Goal: Information Seeking & Learning: Learn about a topic

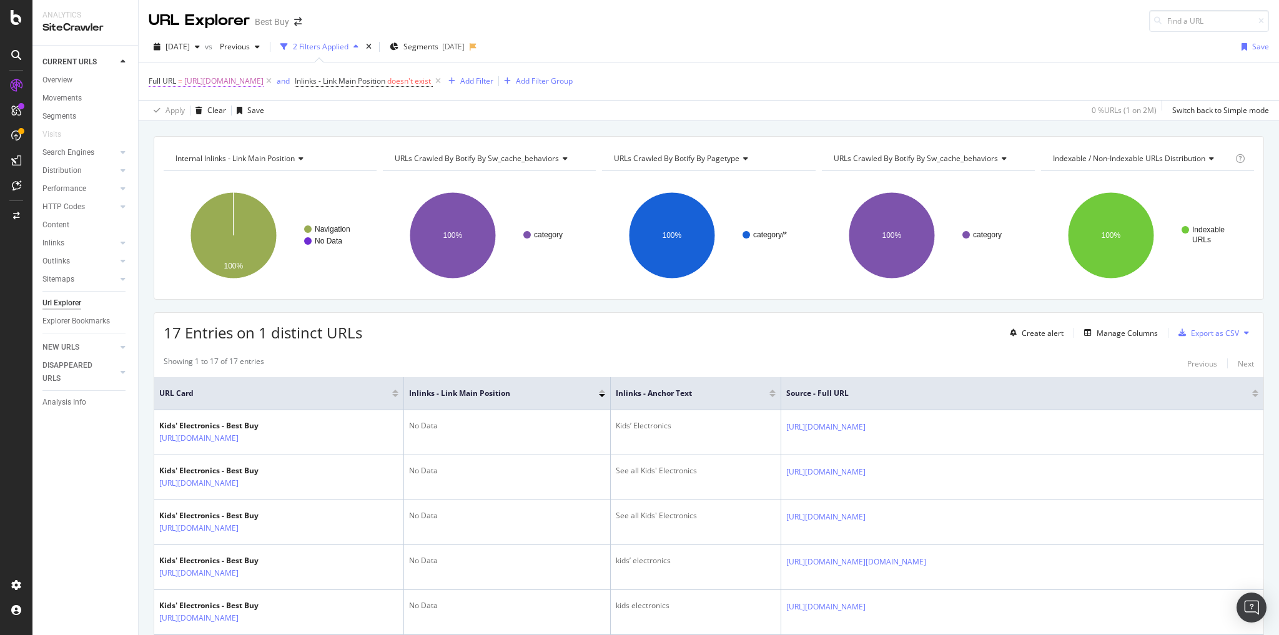
click at [264, 78] on span "[URL][DOMAIN_NAME]" at bounding box center [223, 80] width 79 height 17
click at [258, 130] on input "[URL][DOMAIN_NAME]" at bounding box center [219, 132] width 118 height 20
paste input "https://www.bestbuy.com/site/kids-electronic/kids-smartwatches-fitness-trackers…"
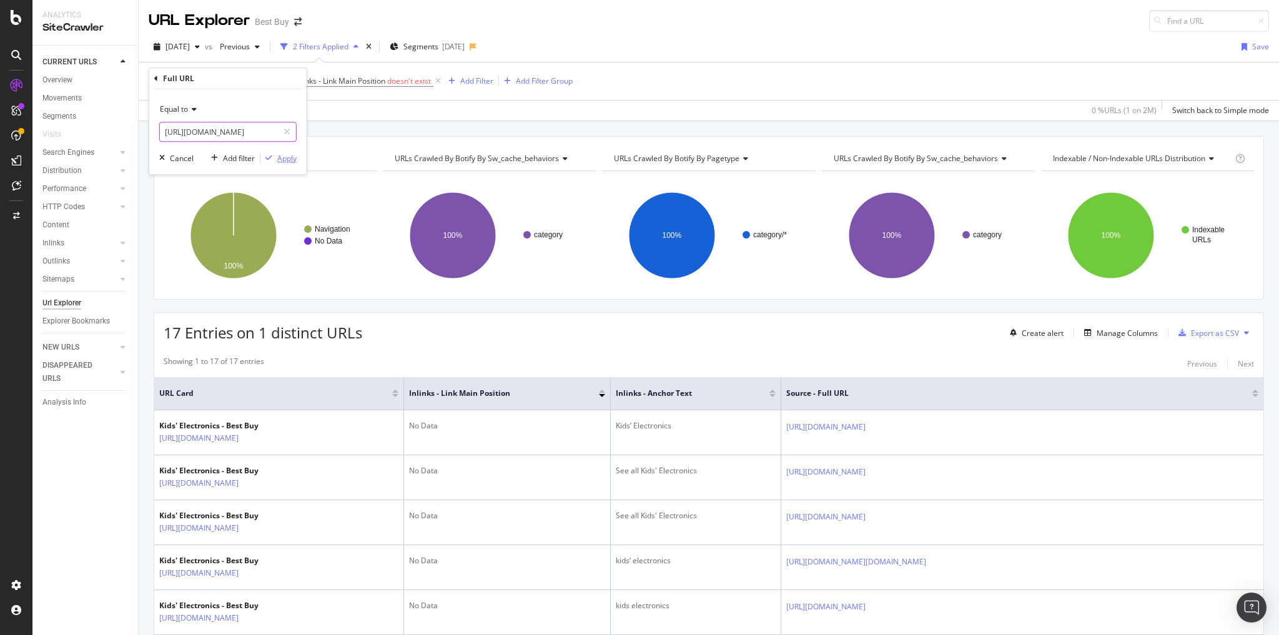
type input "https://www.bestbuy.com/site/kids-electronic/kids-smartwatches-fitness-trackers…"
click at [290, 160] on div "Apply" at bounding box center [286, 158] width 19 height 11
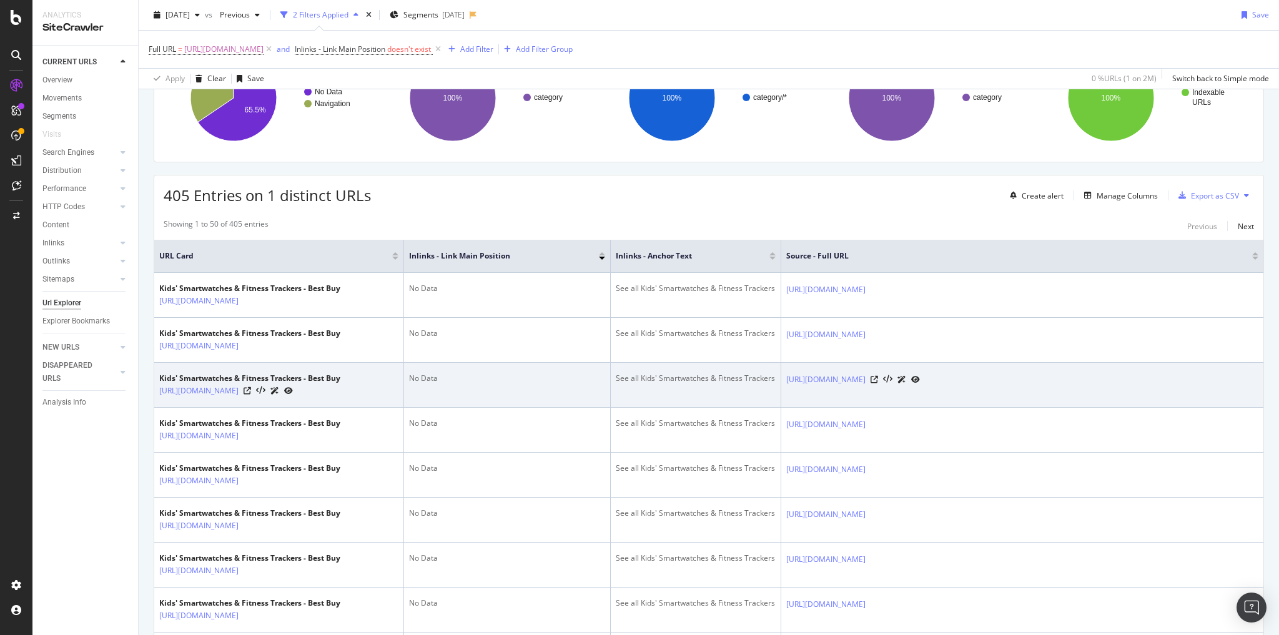
scroll to position [100, 0]
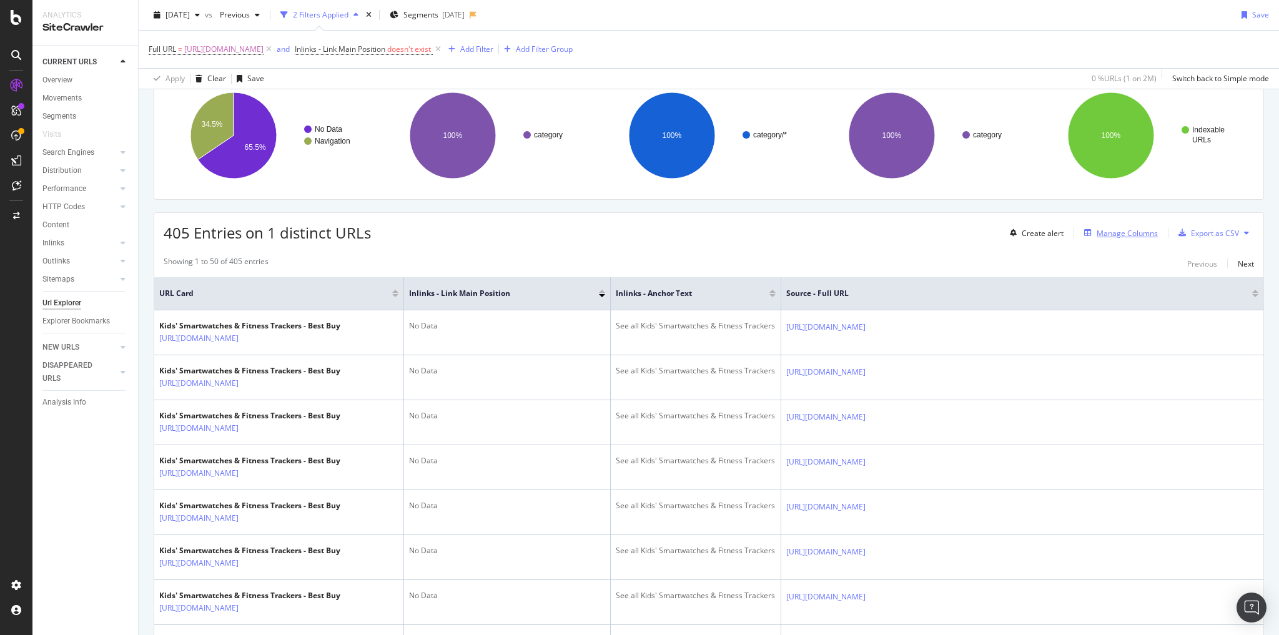
click at [1116, 235] on div "Manage Columns" at bounding box center [1127, 233] width 61 height 11
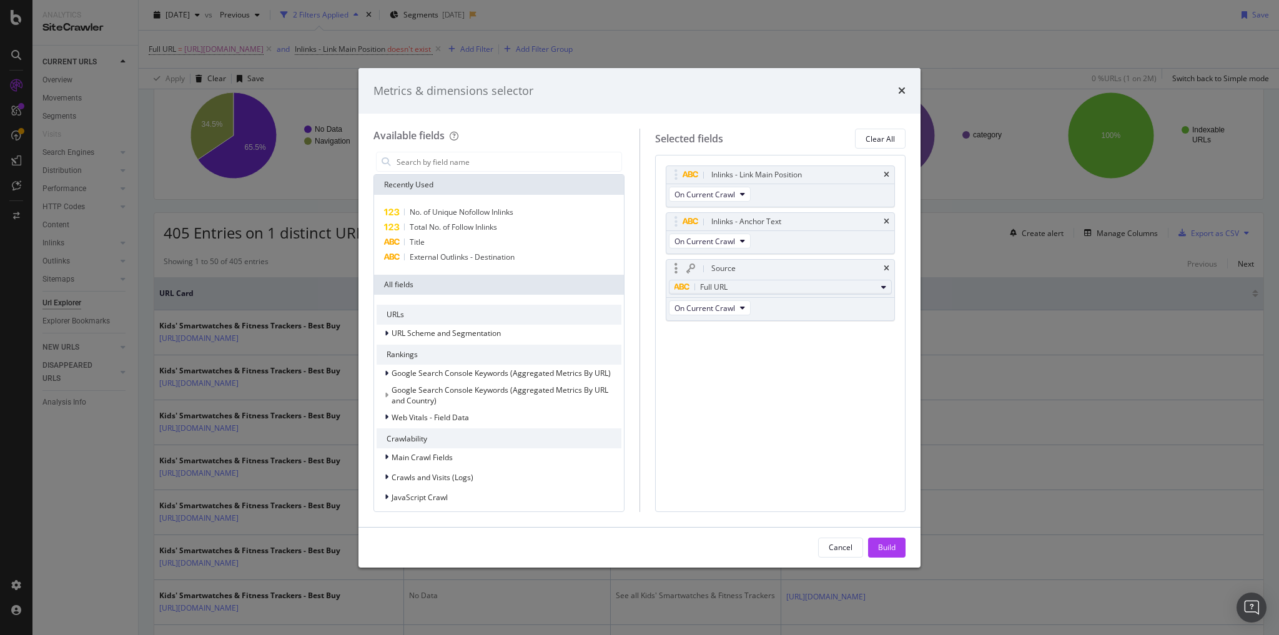
click at [818, 288] on div "Full URL" at bounding box center [776, 287] width 202 height 15
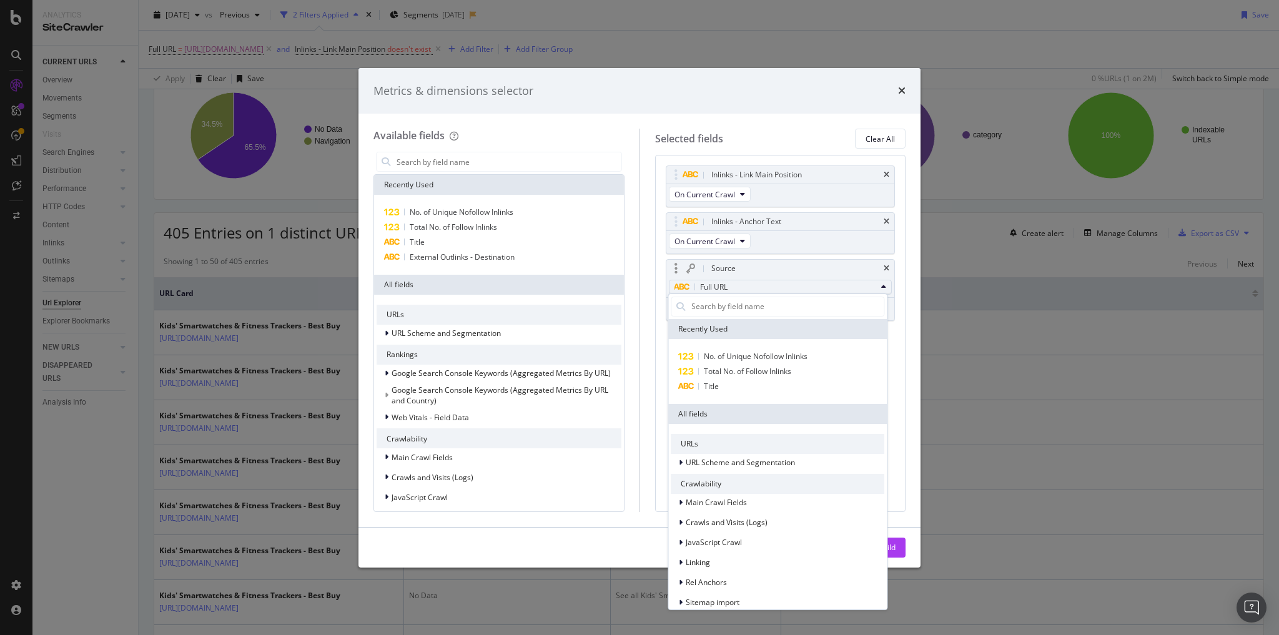
click at [818, 288] on div "Full URL" at bounding box center [776, 287] width 202 height 15
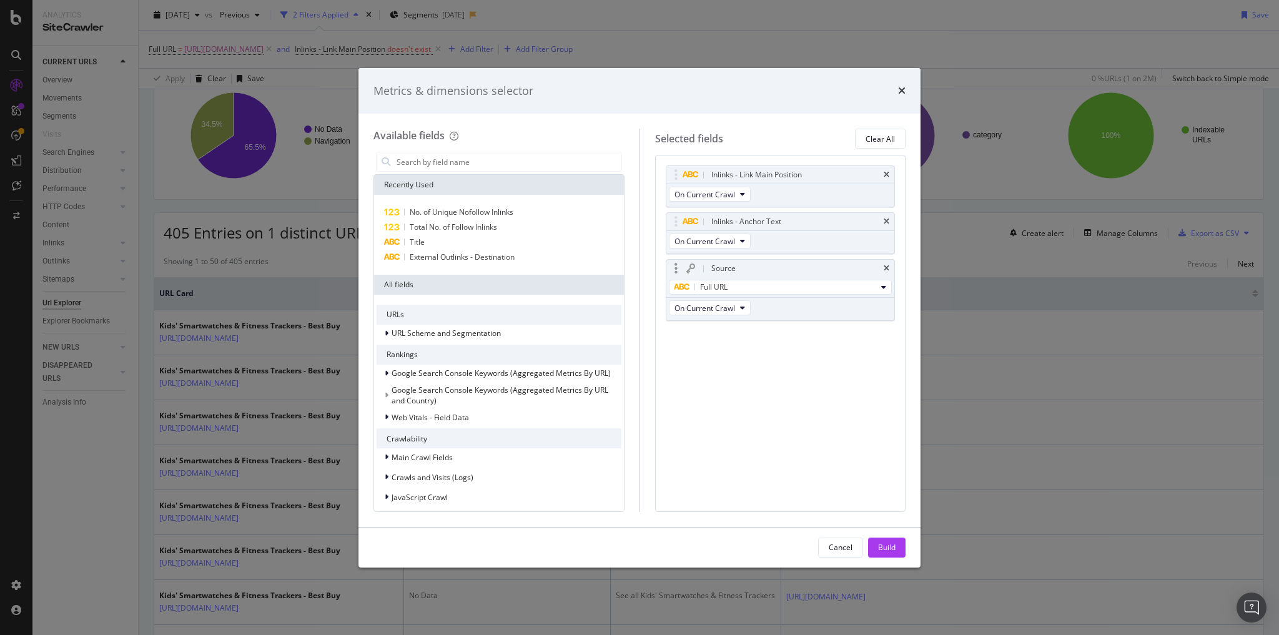
click at [692, 269] on icon "modal" at bounding box center [691, 269] width 9 height 10
click at [479, 159] on input "modal" at bounding box center [508, 161] width 226 height 19
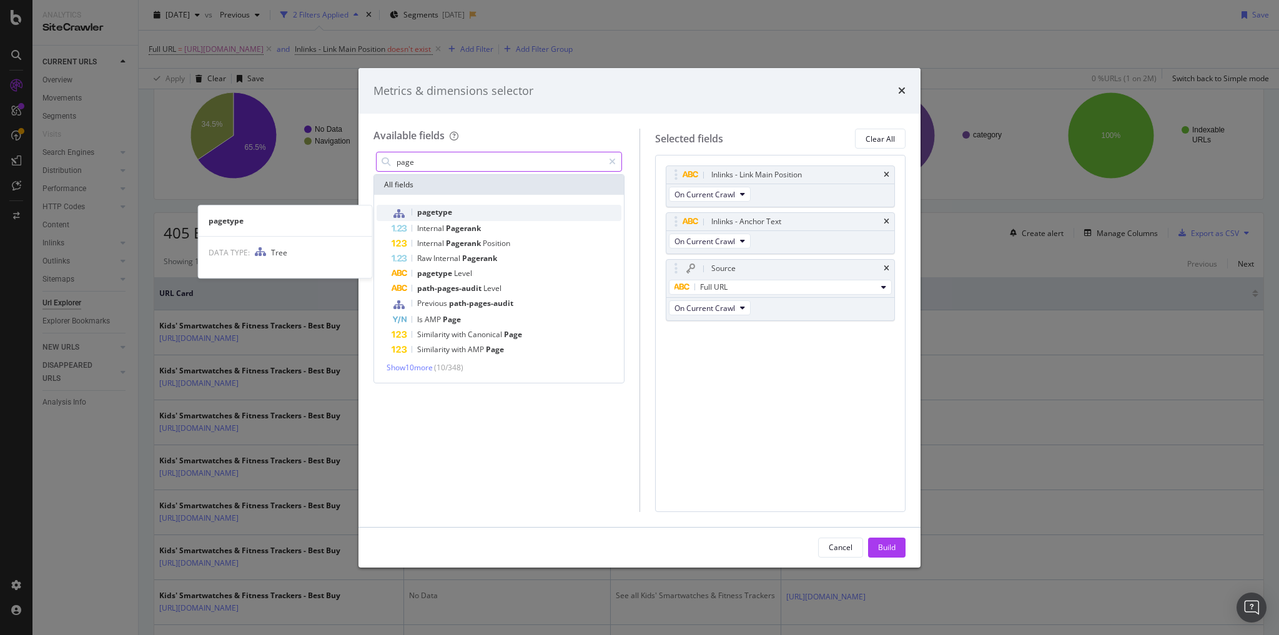
type input "page"
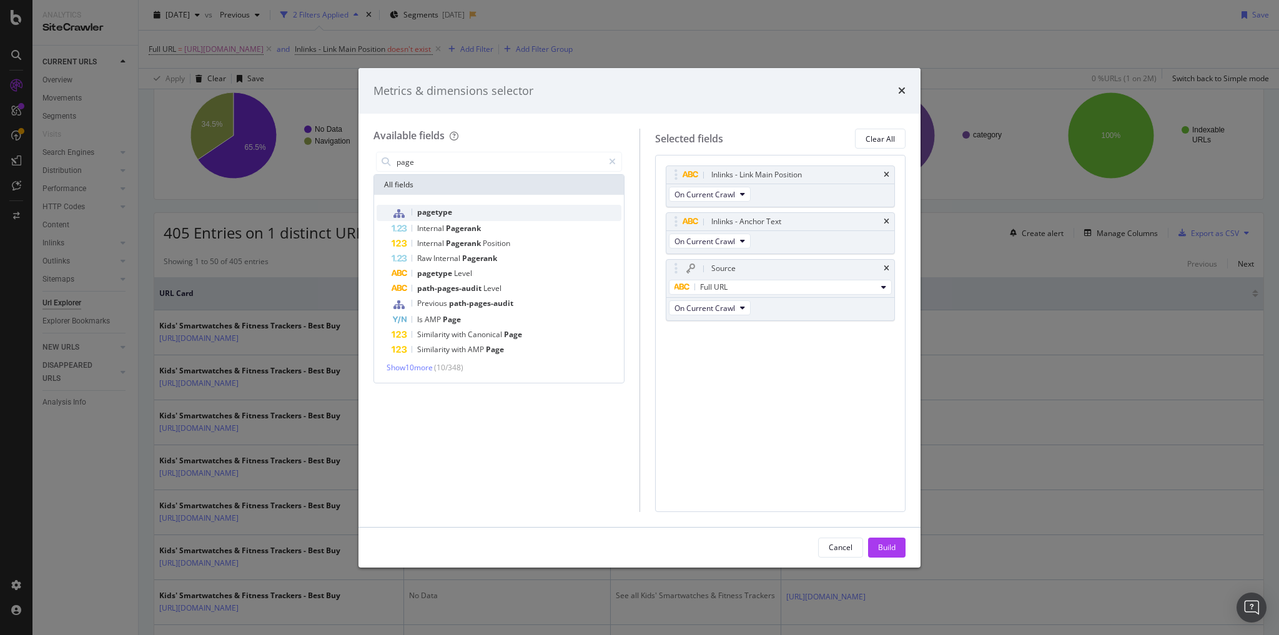
click at [464, 209] on div "pagetype" at bounding box center [507, 213] width 230 height 16
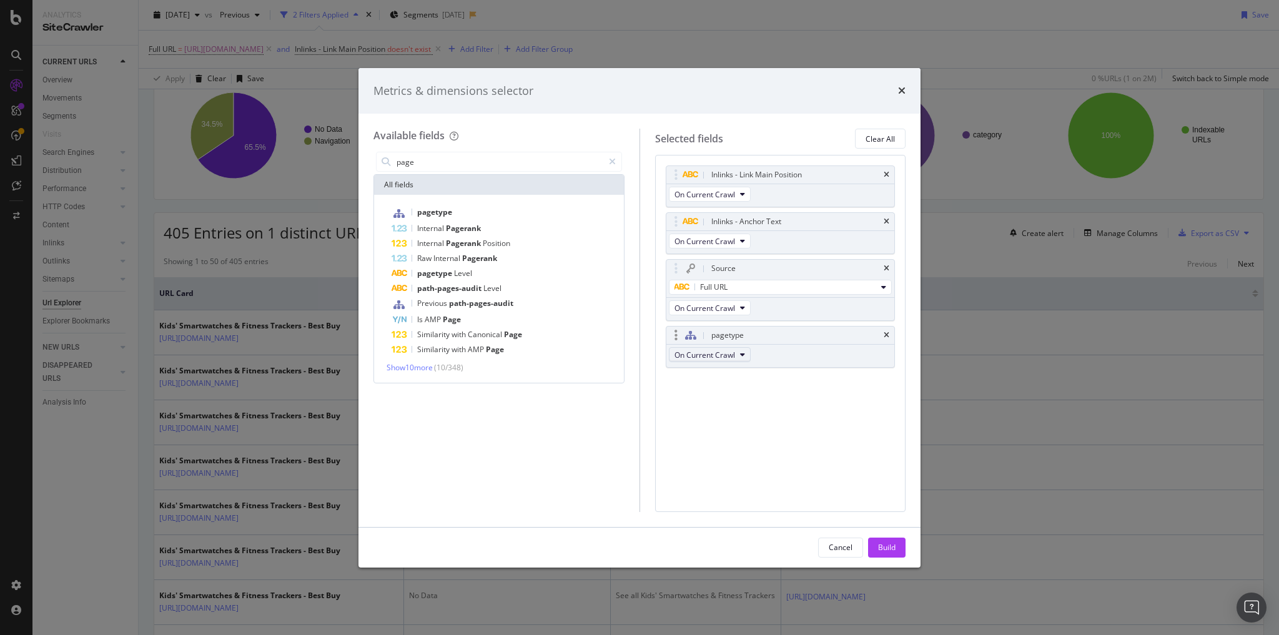
click at [731, 355] on span "On Current Crawl" at bounding box center [705, 355] width 61 height 11
drag, startPoint x: 730, startPoint y: 354, endPoint x: 740, endPoint y: 353, distance: 9.4
click at [732, 353] on span "On Current Crawl" at bounding box center [705, 355] width 61 height 11
click at [690, 332] on icon "modal" at bounding box center [690, 335] width 11 height 10
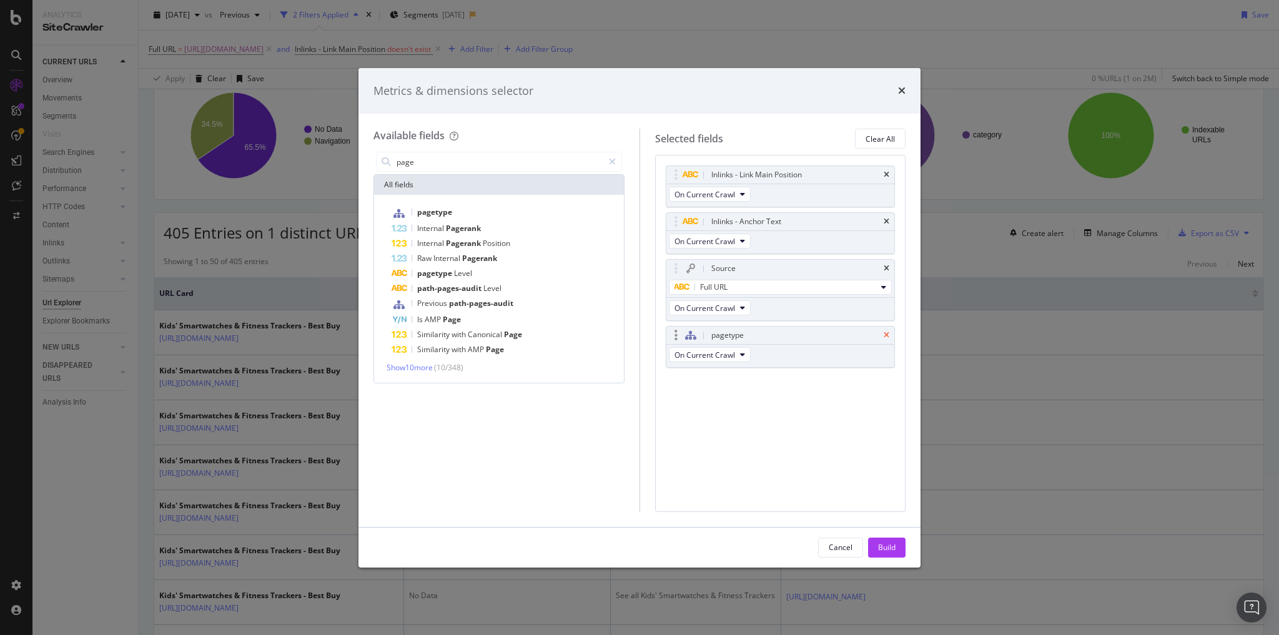
click at [888, 332] on icon "times" at bounding box center [887, 335] width 6 height 7
click at [842, 542] on div "Cancel" at bounding box center [841, 547] width 24 height 11
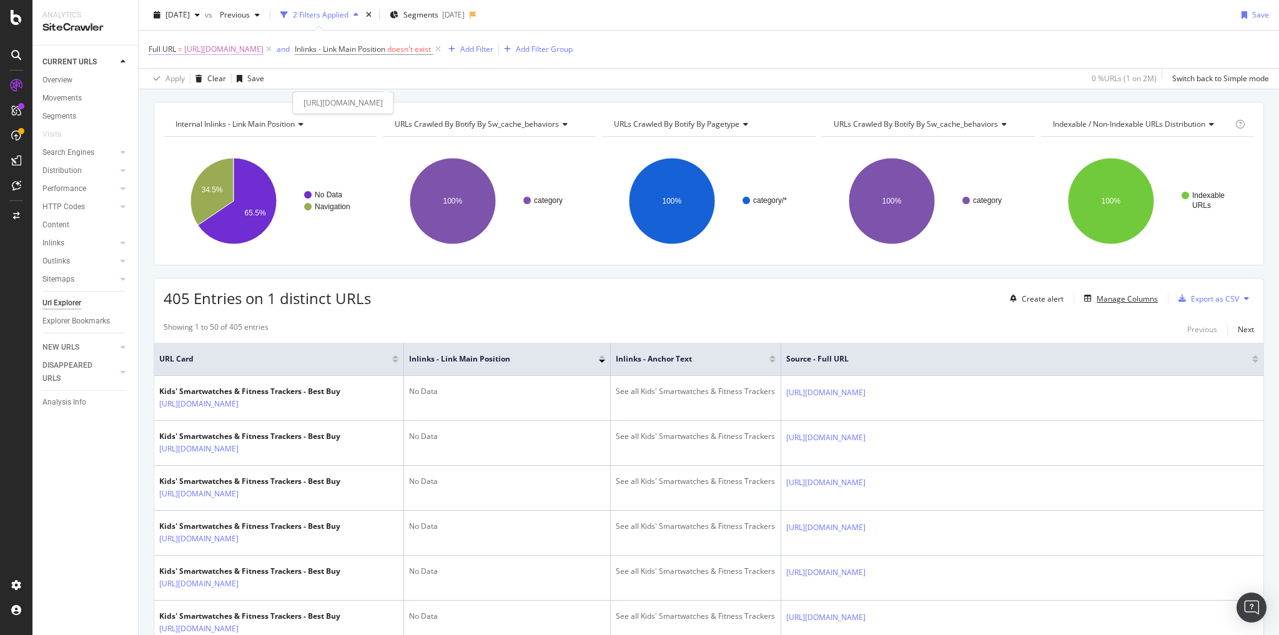
scroll to position [0, 0]
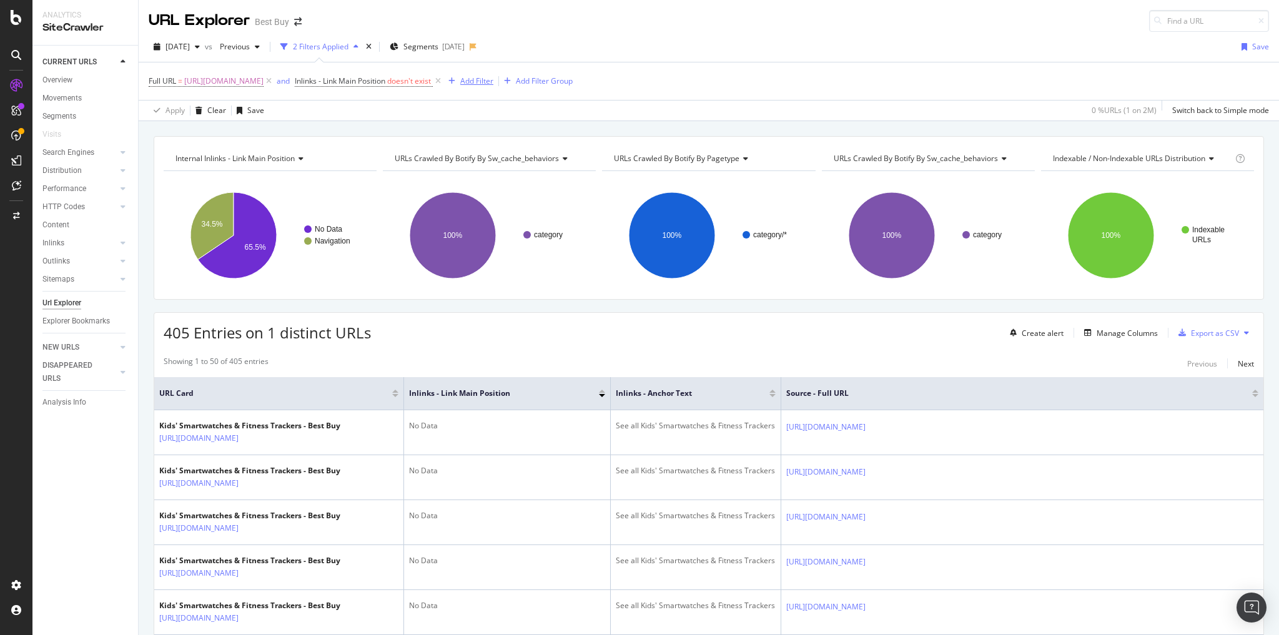
click at [494, 84] on div "Add Filter" at bounding box center [476, 81] width 33 height 11
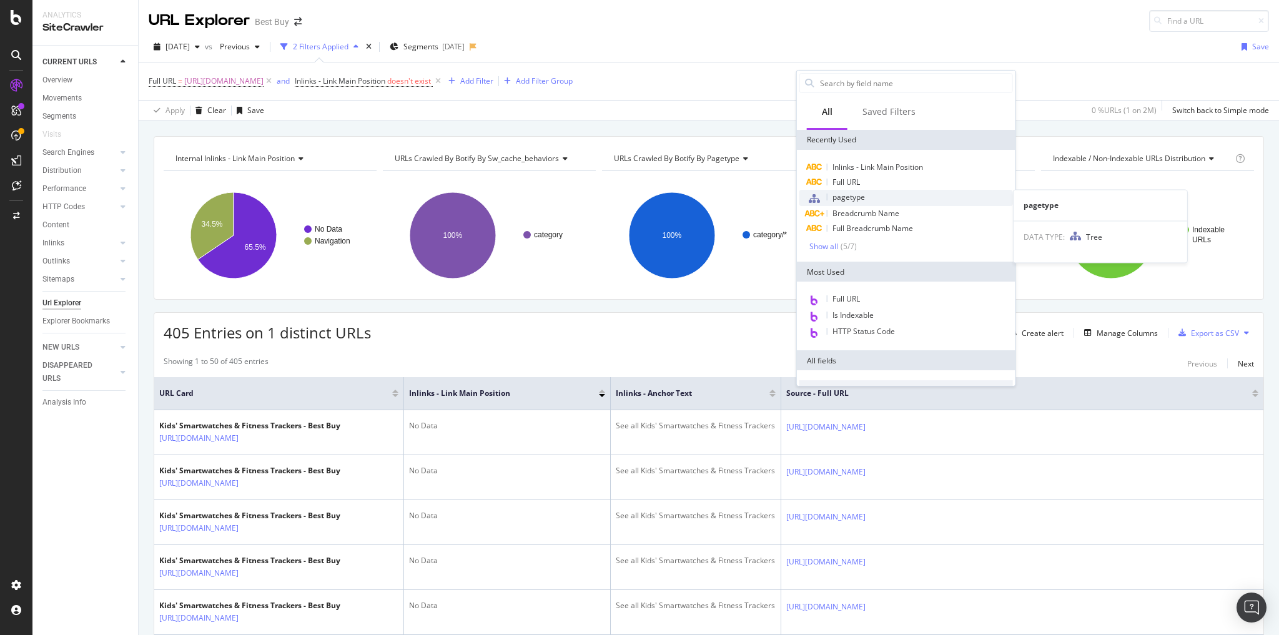
click at [846, 196] on span "pagetype" at bounding box center [849, 197] width 32 height 11
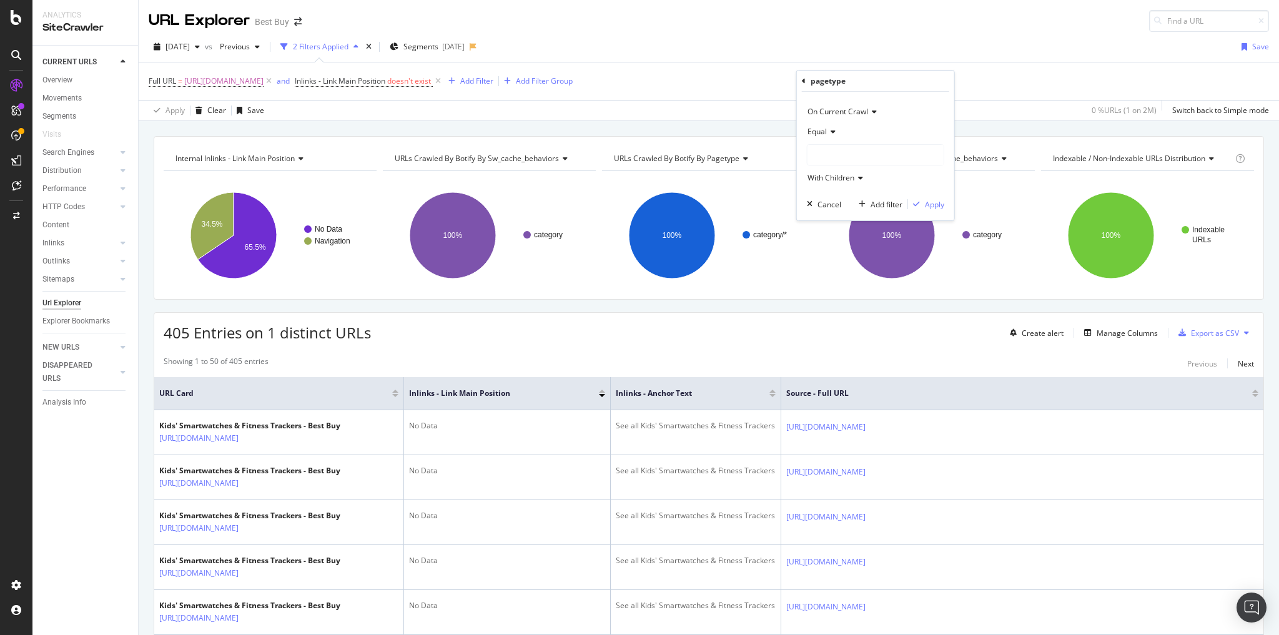
click at [832, 131] on icon at bounding box center [831, 131] width 9 height 7
click at [837, 169] on span "Not Equal" at bounding box center [830, 174] width 34 height 11
click at [844, 157] on div at bounding box center [876, 155] width 136 height 20
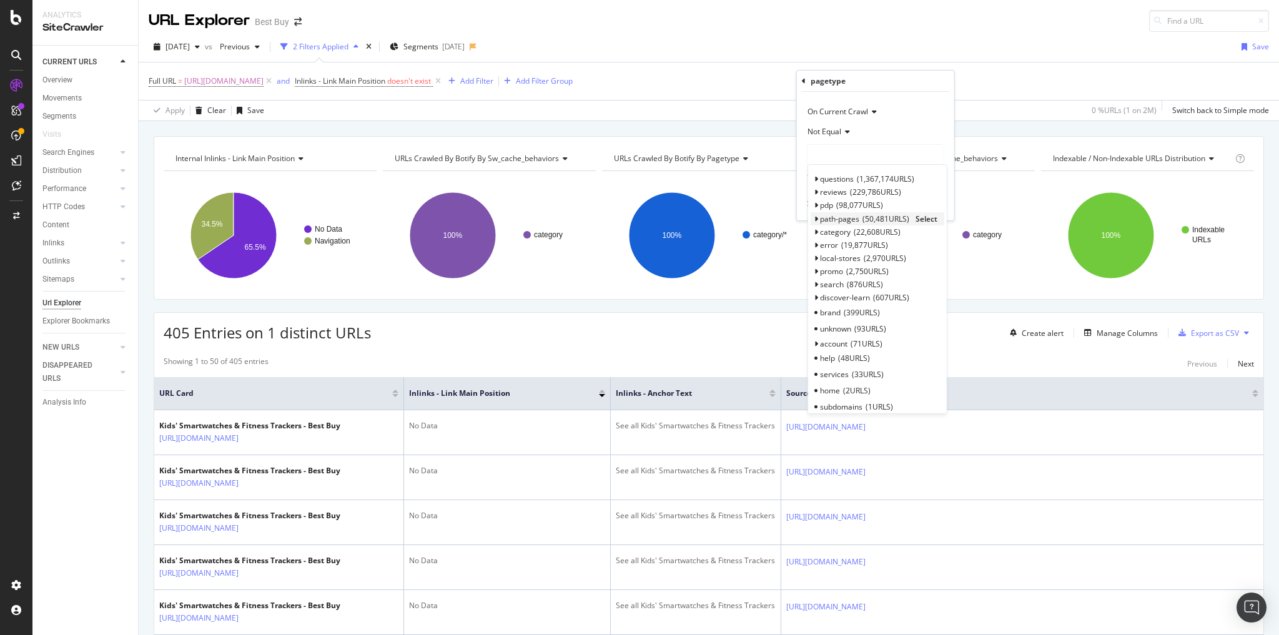
click at [853, 219] on span "path-pages" at bounding box center [839, 219] width 39 height 11
click at [845, 234] on span "listing" at bounding box center [836, 233] width 21 height 11
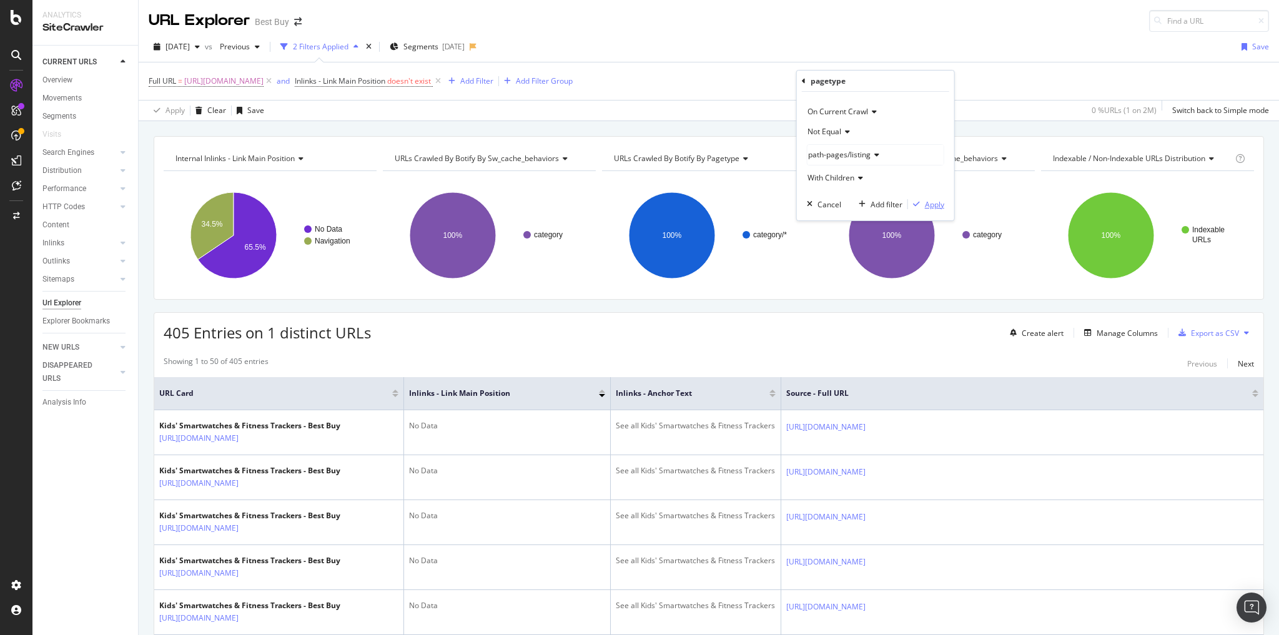
click at [930, 207] on div "Apply" at bounding box center [934, 204] width 19 height 11
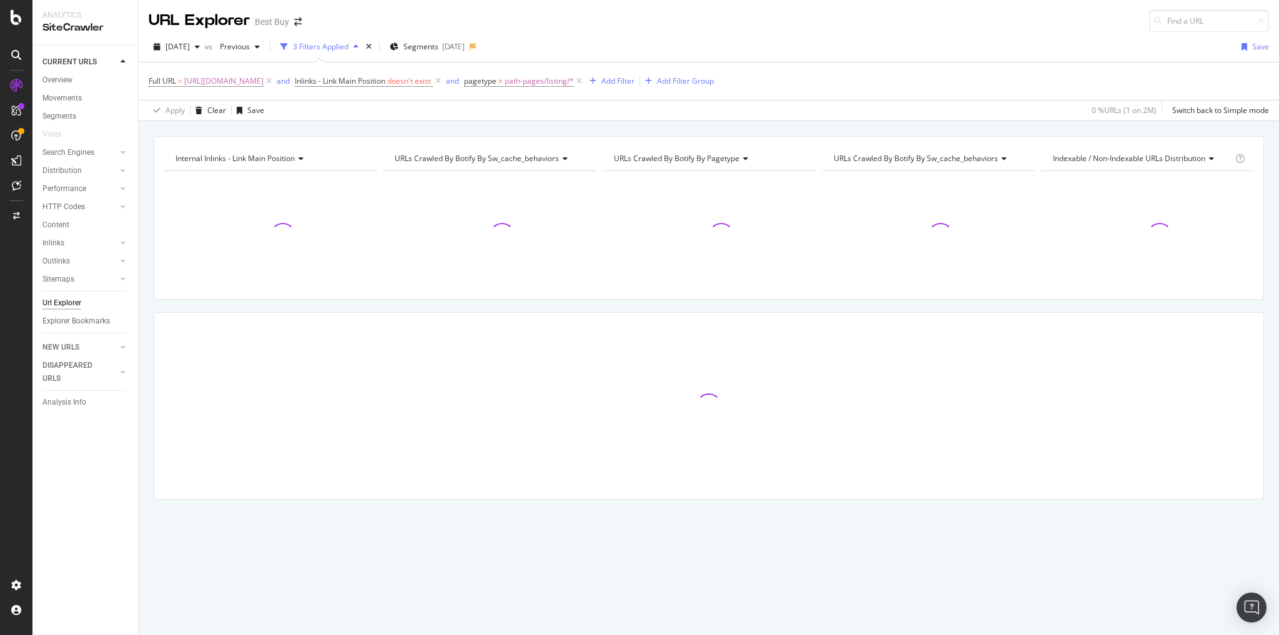
click at [912, 233] on div at bounding box center [928, 235] width 213 height 109
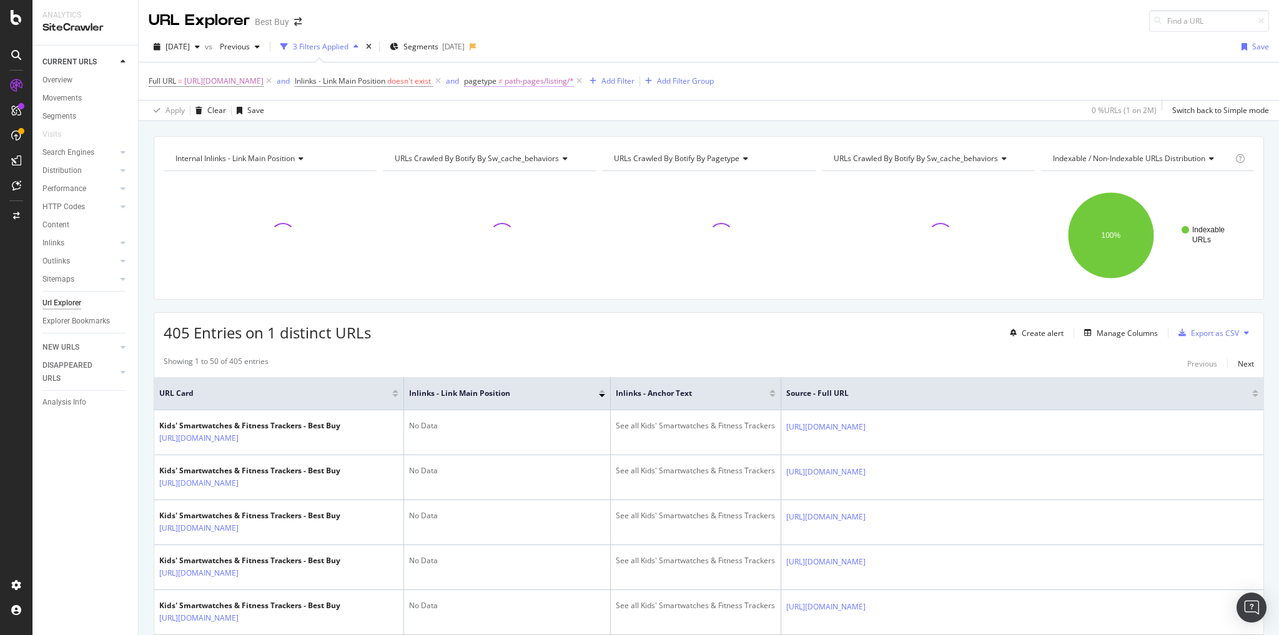
click at [503, 77] on span "≠" at bounding box center [501, 81] width 4 height 11
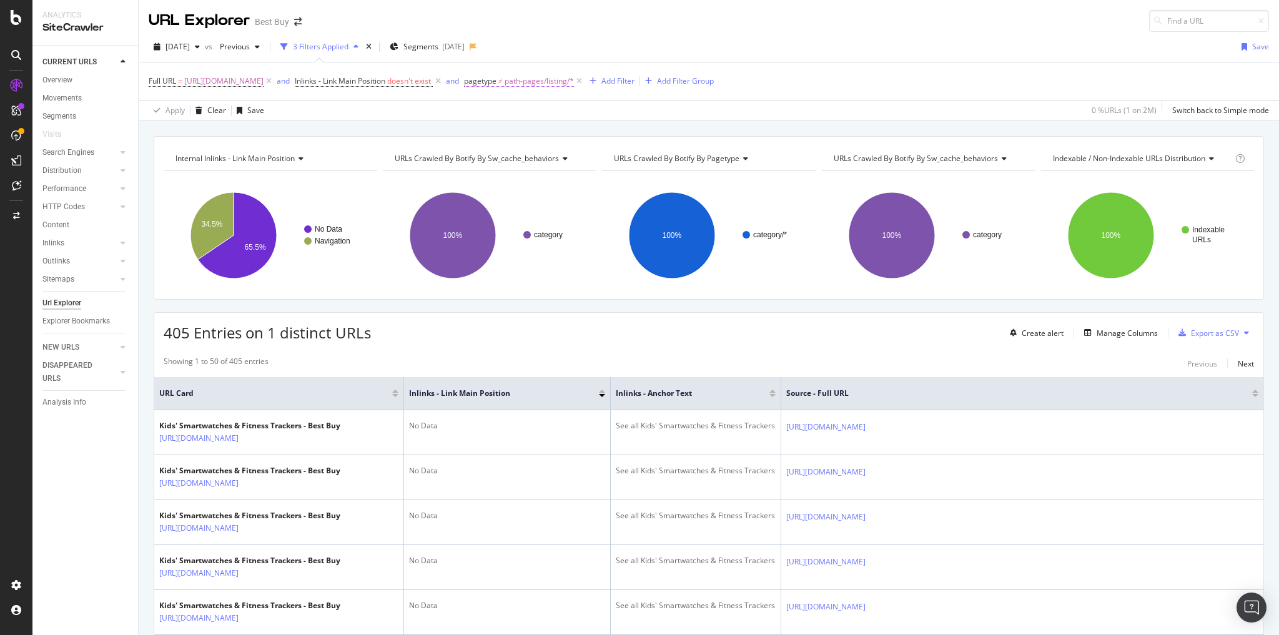
click at [574, 81] on span "path-pages/listing/*" at bounding box center [539, 80] width 69 height 17
drag, startPoint x: 846, startPoint y: 201, endPoint x: 904, endPoint y: 156, distance: 73.1
click at [846, 200] on div "Cancel" at bounding box center [850, 202] width 24 height 11
click at [585, 84] on icon at bounding box center [579, 81] width 11 height 12
click at [494, 79] on div "Add Filter" at bounding box center [476, 81] width 33 height 11
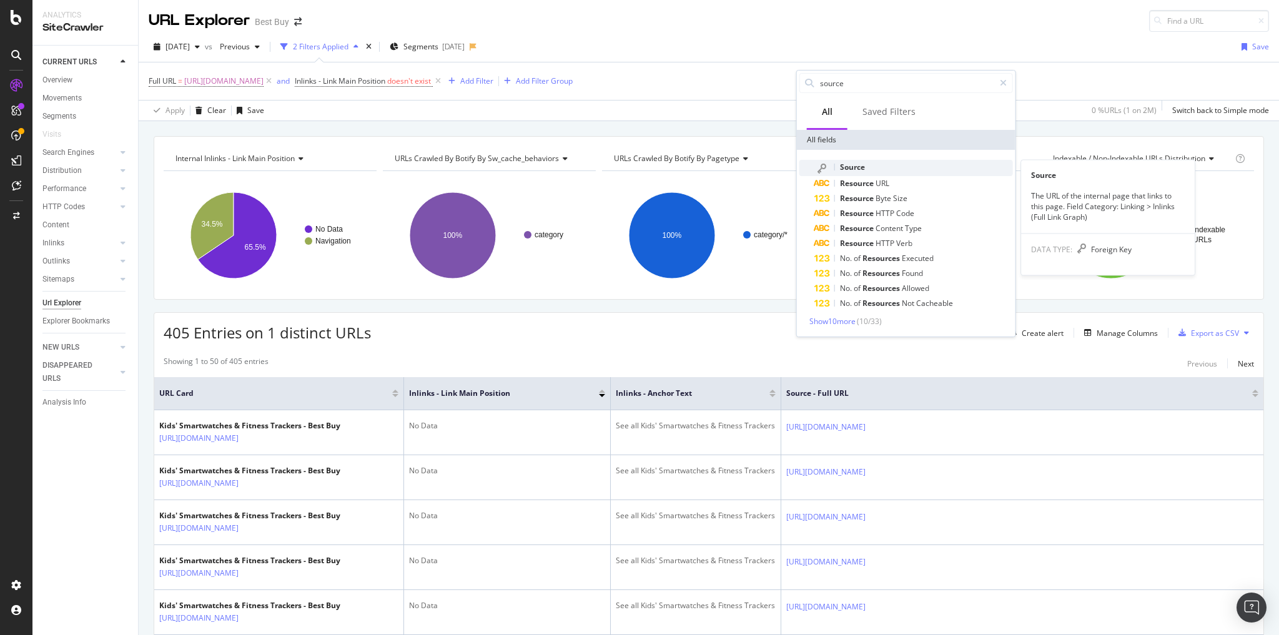
type input "source"
click at [860, 164] on span "Source" at bounding box center [852, 167] width 25 height 11
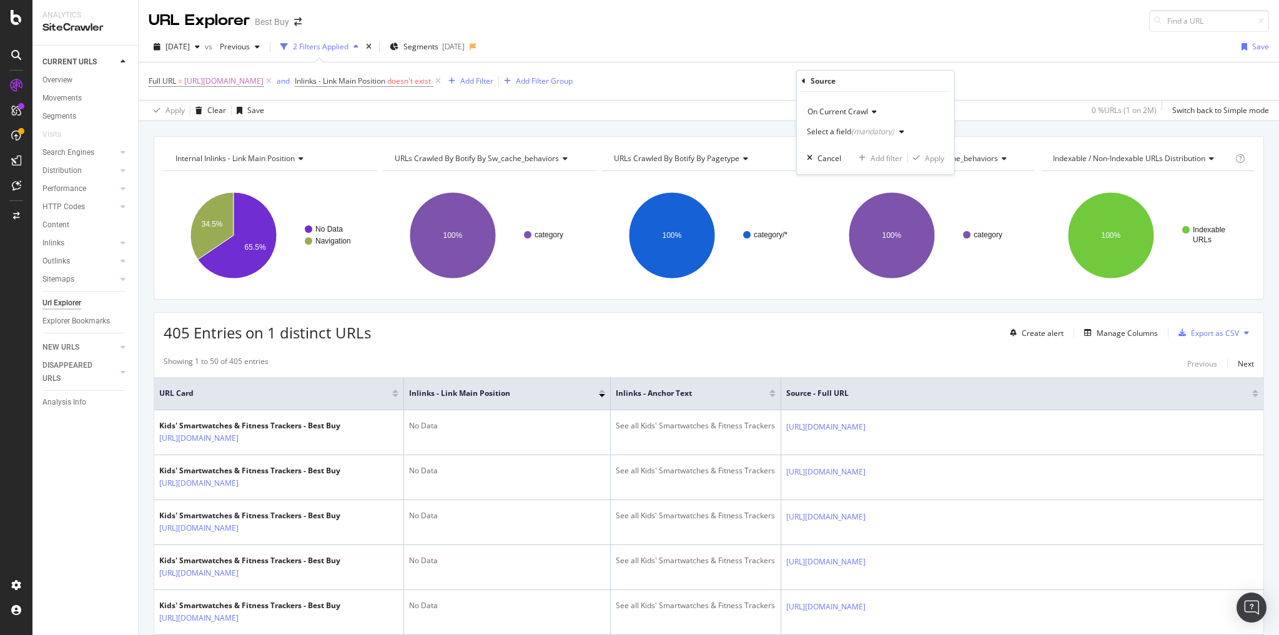
click at [905, 126] on div "Select a field (mandatory)" at bounding box center [858, 131] width 102 height 19
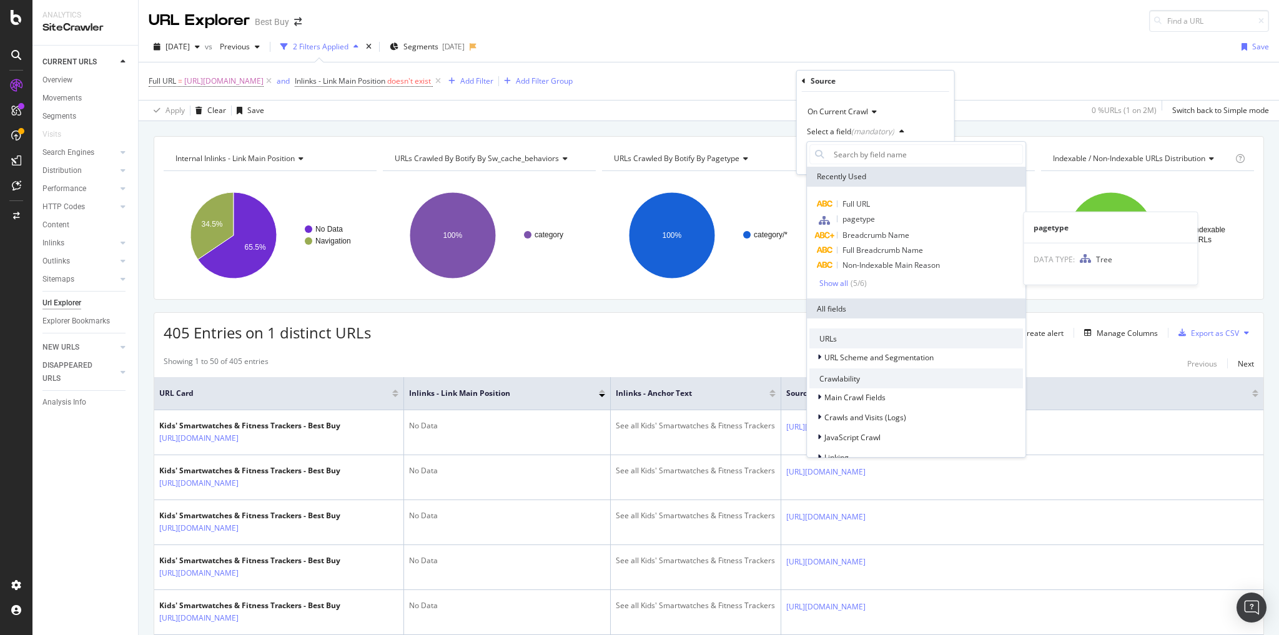
drag, startPoint x: 866, startPoint y: 218, endPoint x: 858, endPoint y: 212, distance: 9.4
click at [865, 218] on span "pagetype" at bounding box center [859, 219] width 32 height 11
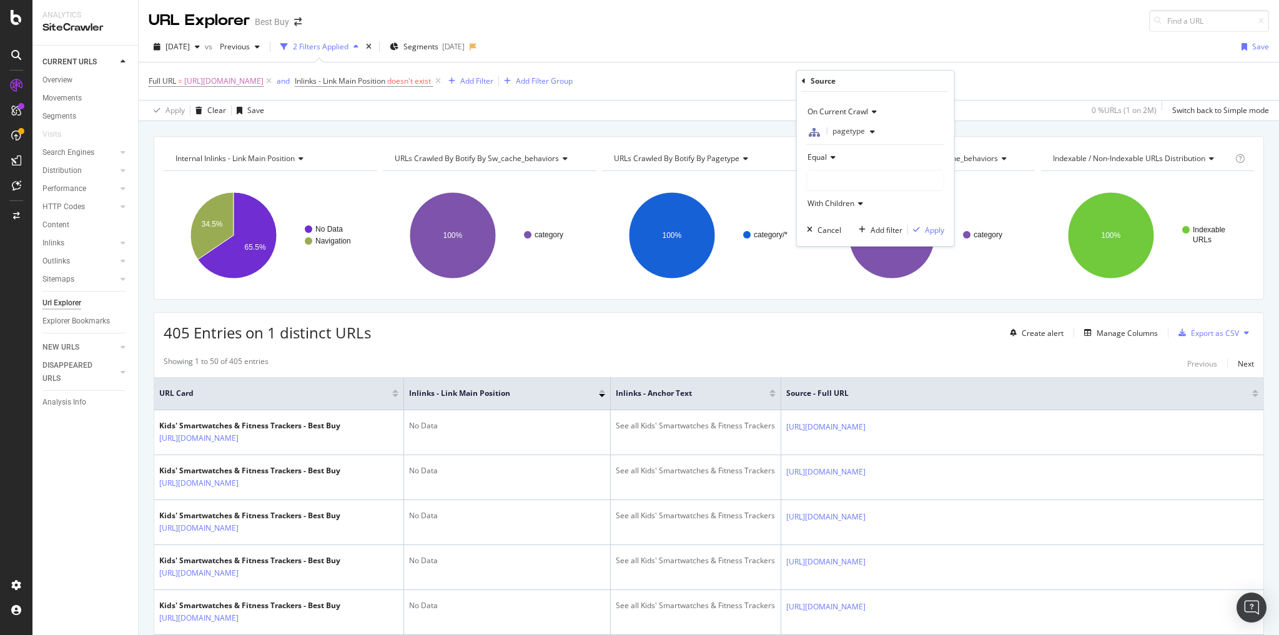
click at [835, 161] on div "Equal" at bounding box center [875, 157] width 137 height 20
click at [827, 198] on span "Not Equal" at bounding box center [830, 199] width 34 height 11
click at [842, 181] on div at bounding box center [876, 181] width 136 height 20
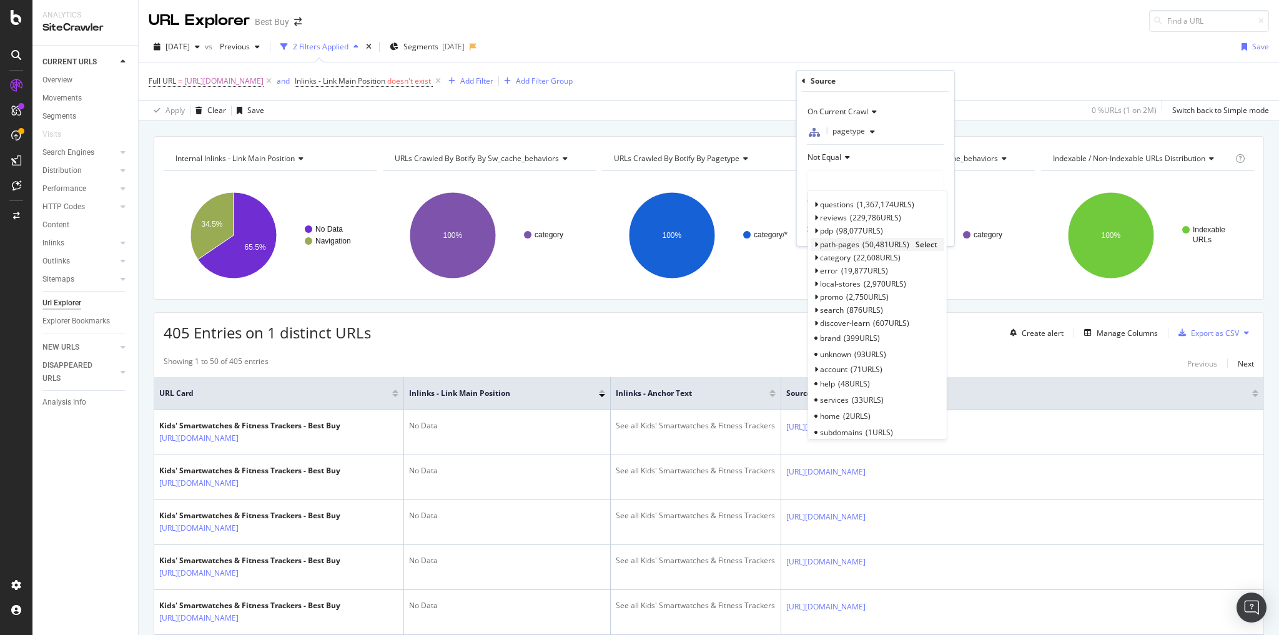
click at [849, 244] on span "path-pages" at bounding box center [839, 244] width 39 height 11
click at [865, 259] on span "49,541 URLS" at bounding box center [873, 259] width 47 height 11
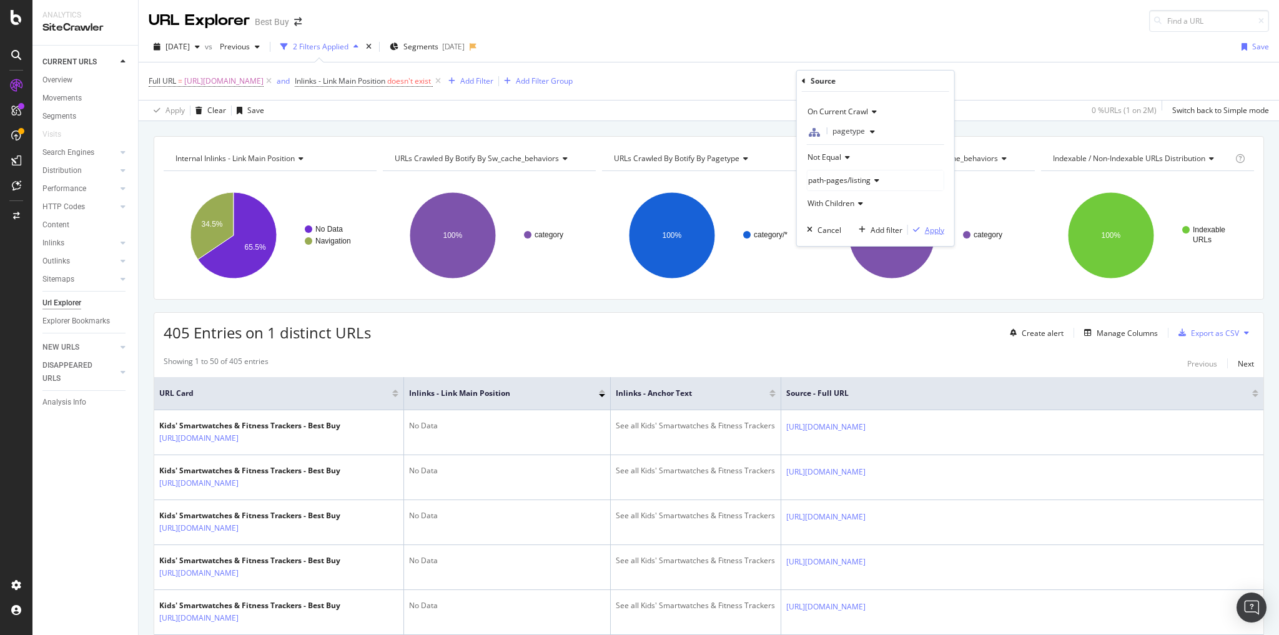
click at [925, 233] on div "Apply" at bounding box center [934, 230] width 19 height 11
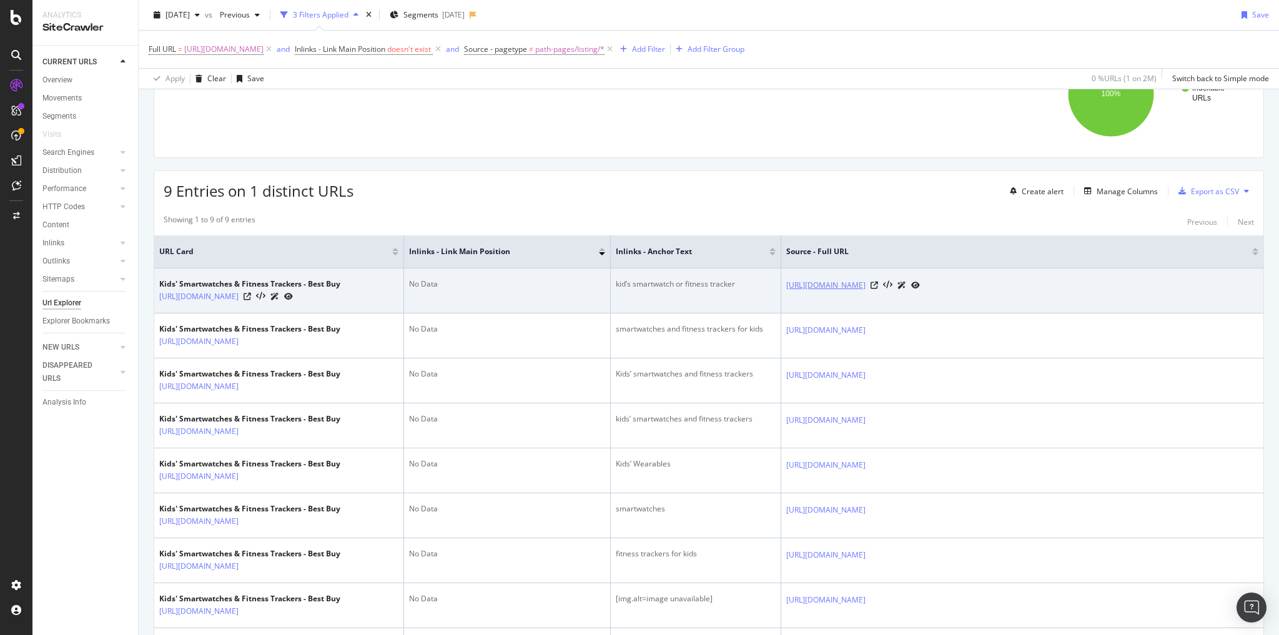
scroll to position [150, 0]
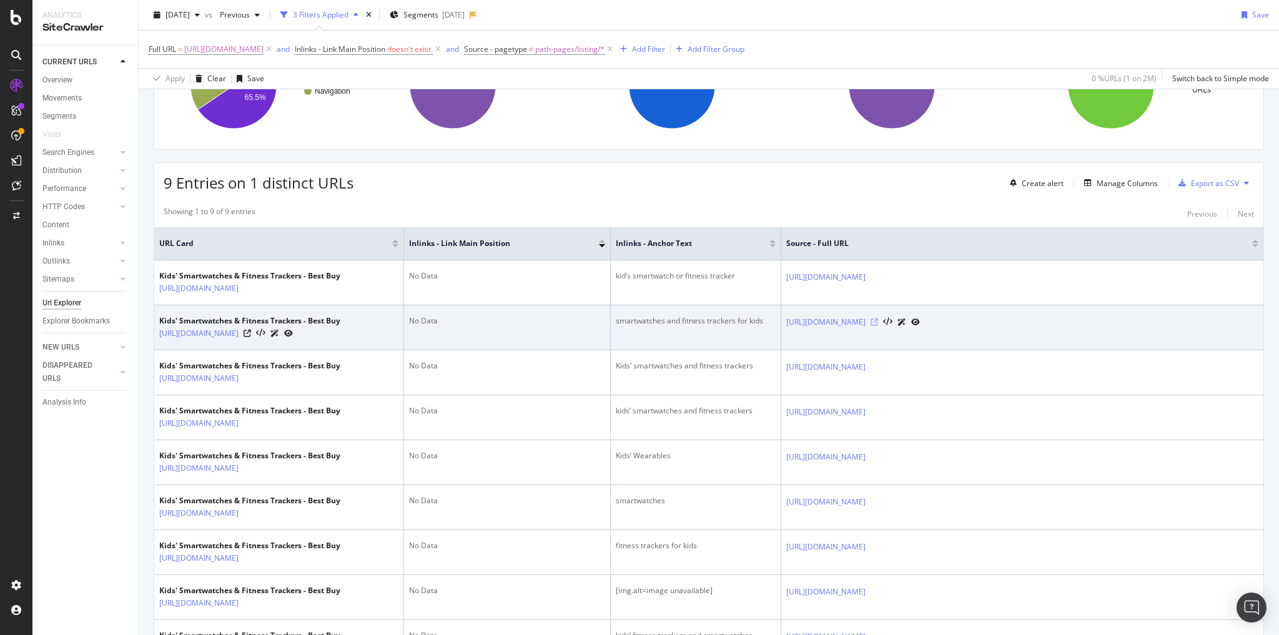
click at [878, 326] on icon at bounding box center [874, 322] width 7 height 7
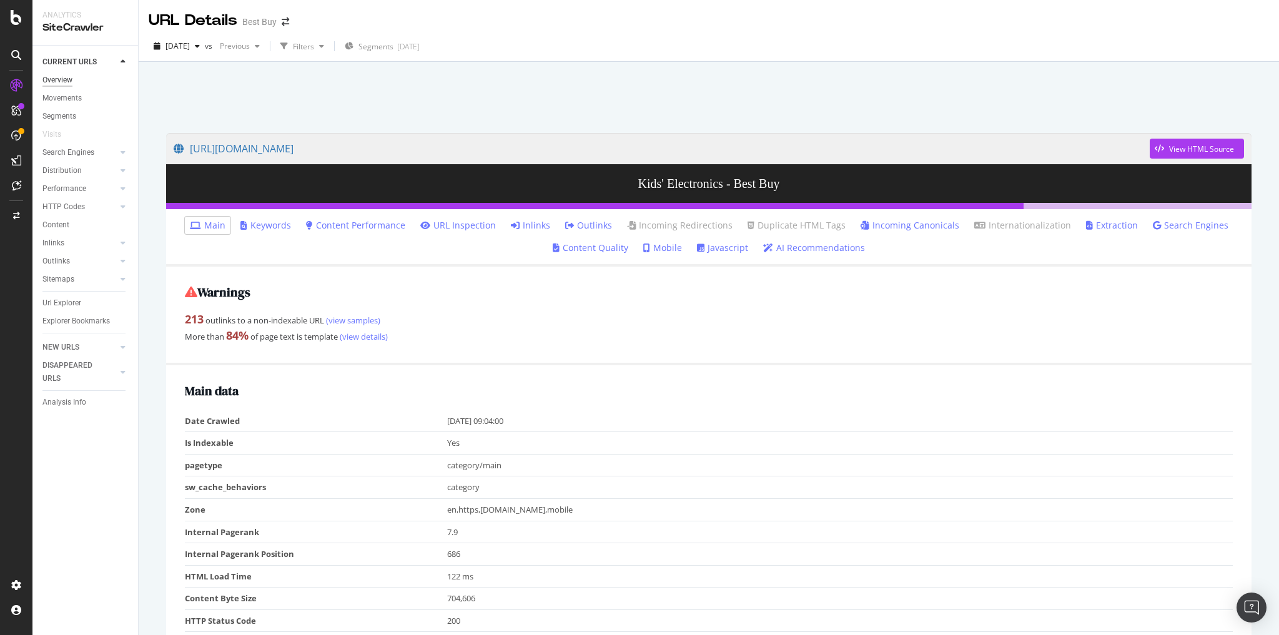
click at [64, 79] on div "Overview" at bounding box center [57, 80] width 30 height 13
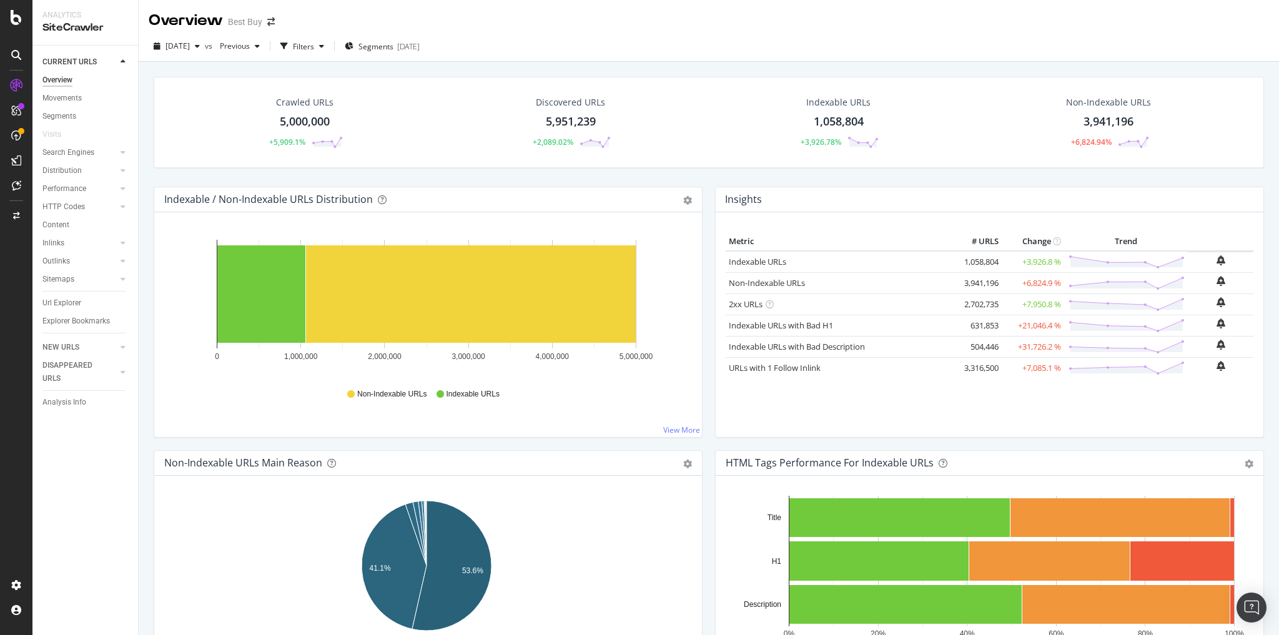
click at [316, 122] on div "5,000,000" at bounding box center [305, 122] width 50 height 16
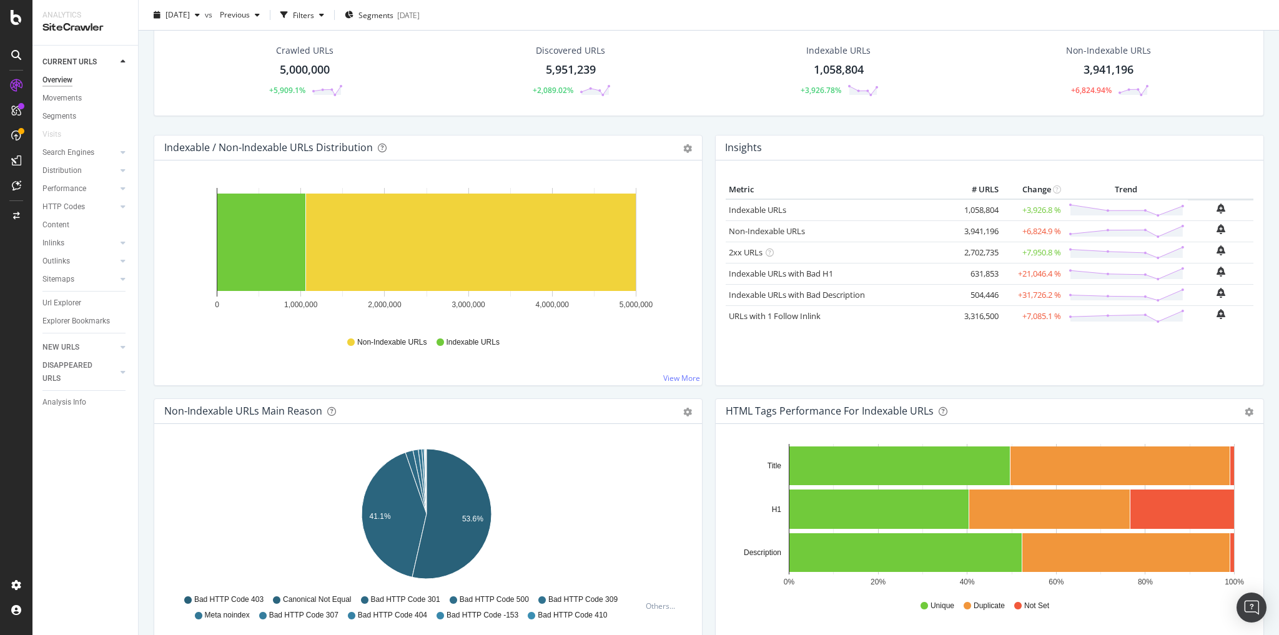
scroll to position [200, 0]
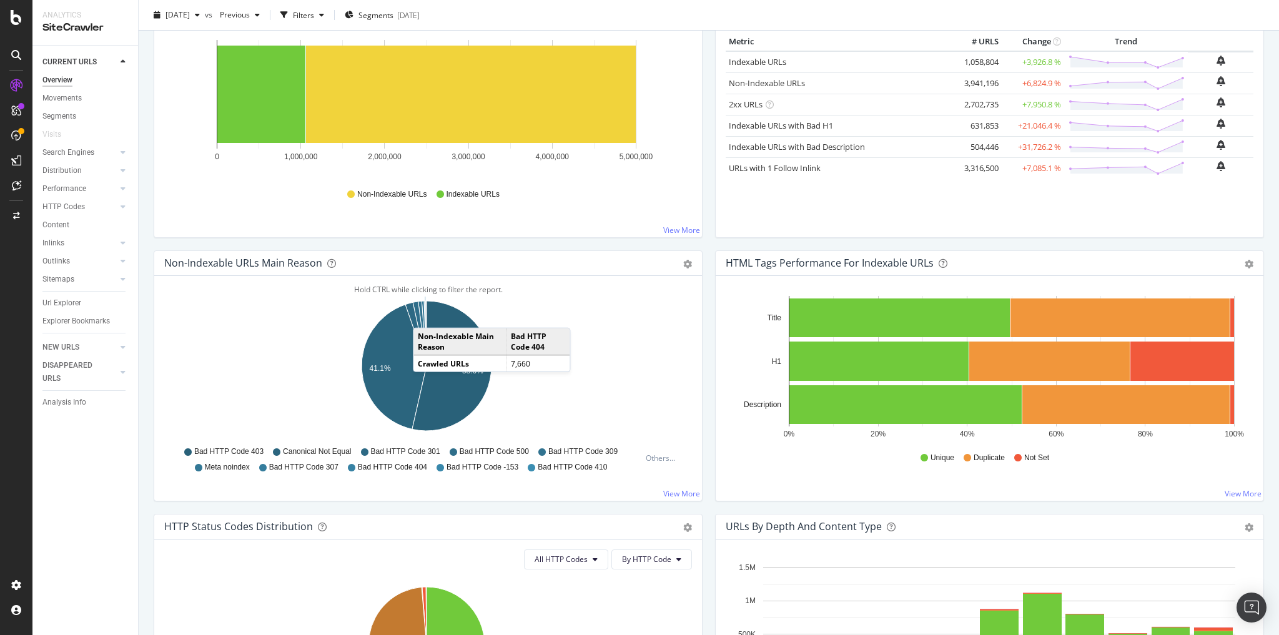
click at [425, 314] on icon "A chart." at bounding box center [426, 333] width 2 height 65
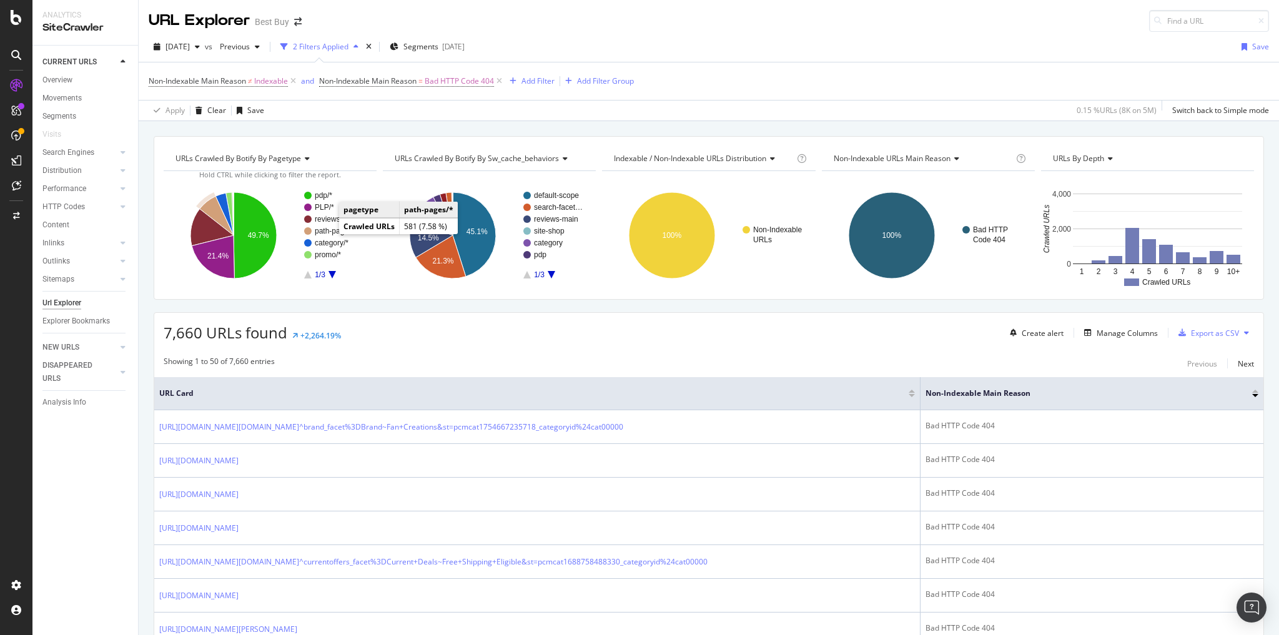
click at [327, 230] on text "path-pages/*" at bounding box center [336, 231] width 42 height 9
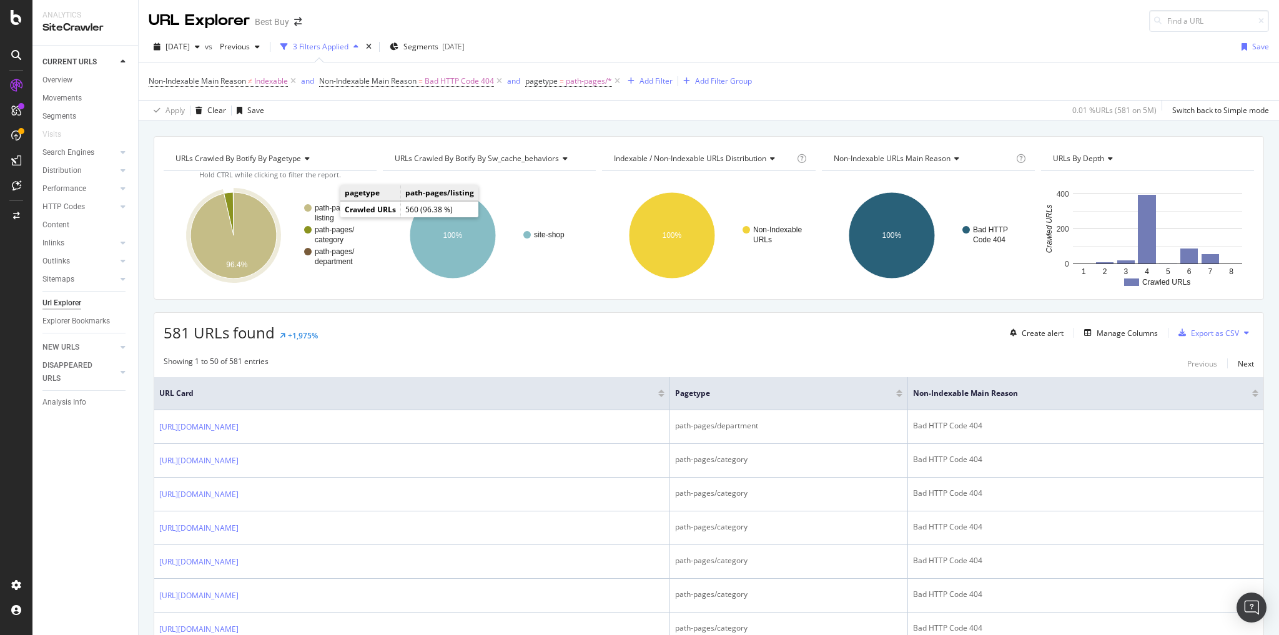
click at [328, 214] on text "listing" at bounding box center [324, 218] width 19 height 9
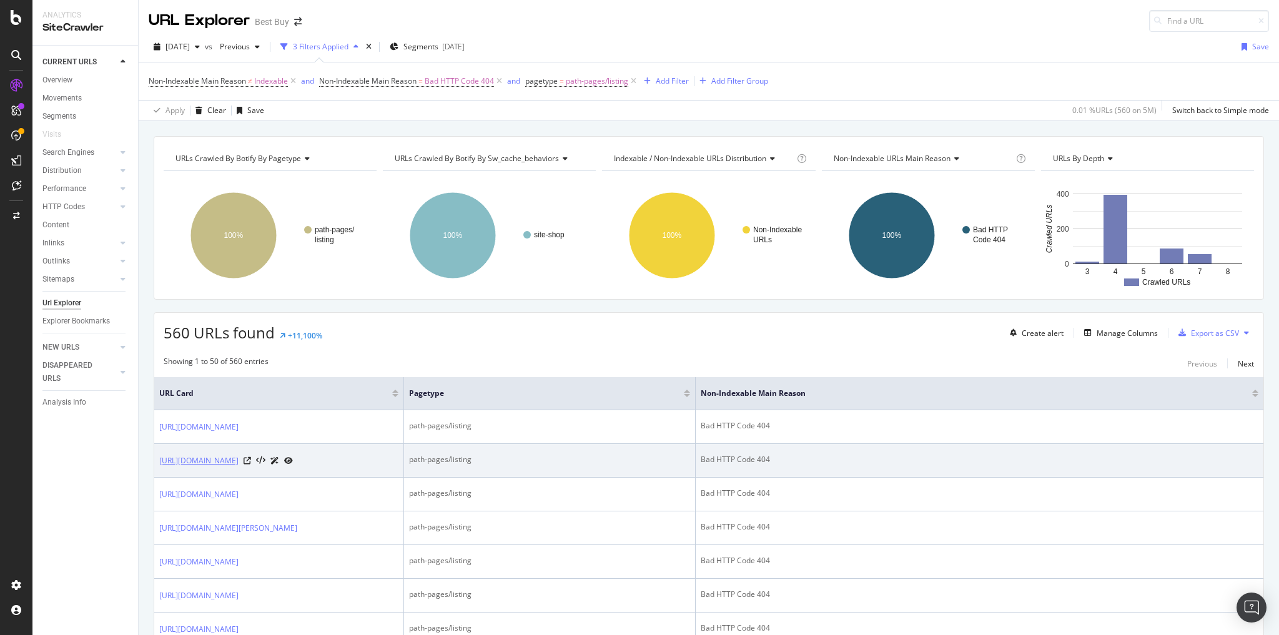
click at [239, 466] on link "https://www.bestbuy.com/site/shop/portable-standing-desks" at bounding box center [198, 461] width 79 height 12
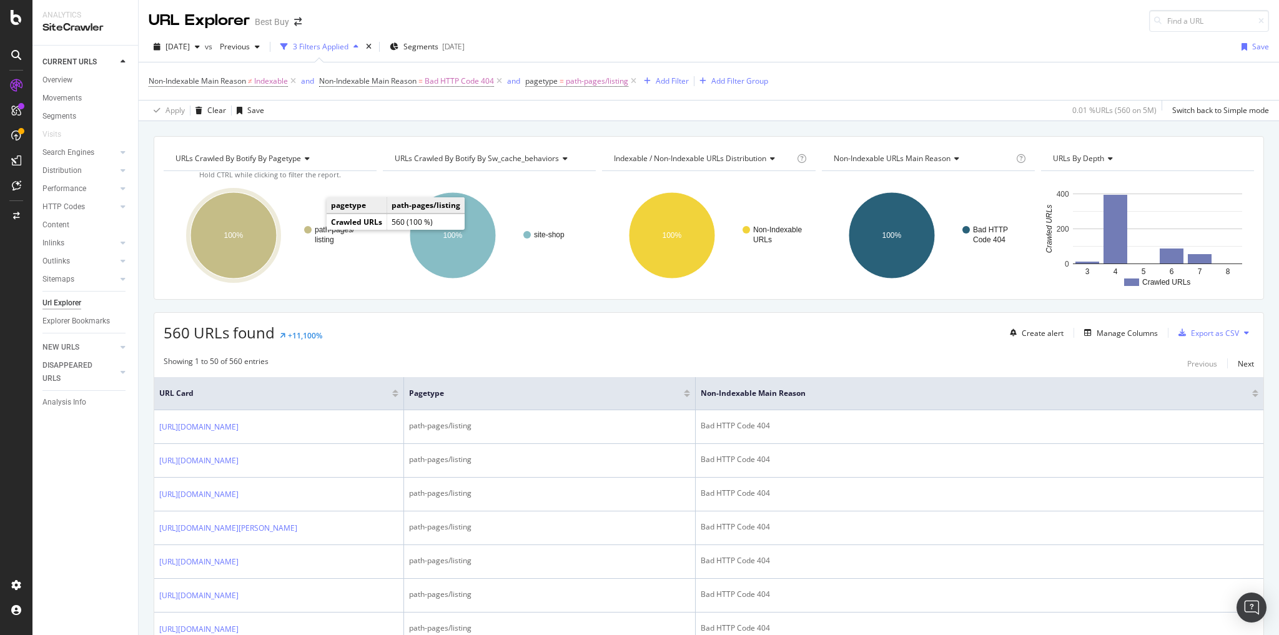
click at [315, 232] on text "path-pages/" at bounding box center [335, 230] width 40 height 9
click at [587, 82] on span "path-pages/listing" at bounding box center [597, 80] width 62 height 17
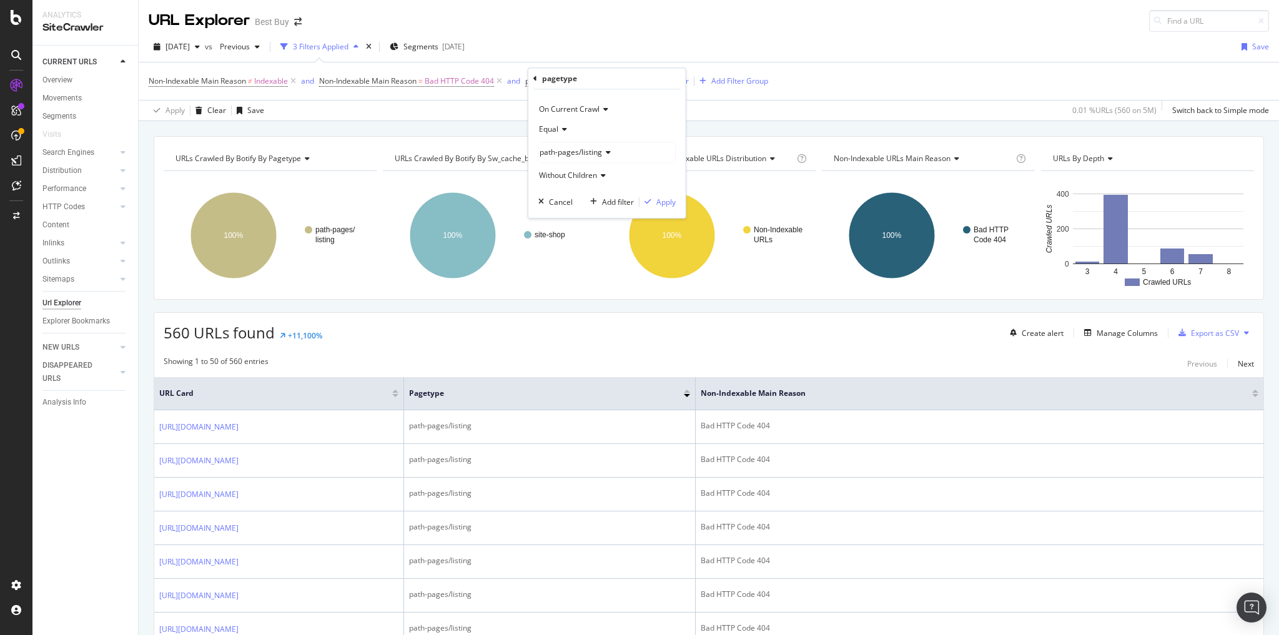
click at [588, 152] on span "path-pages/listing" at bounding box center [571, 152] width 62 height 11
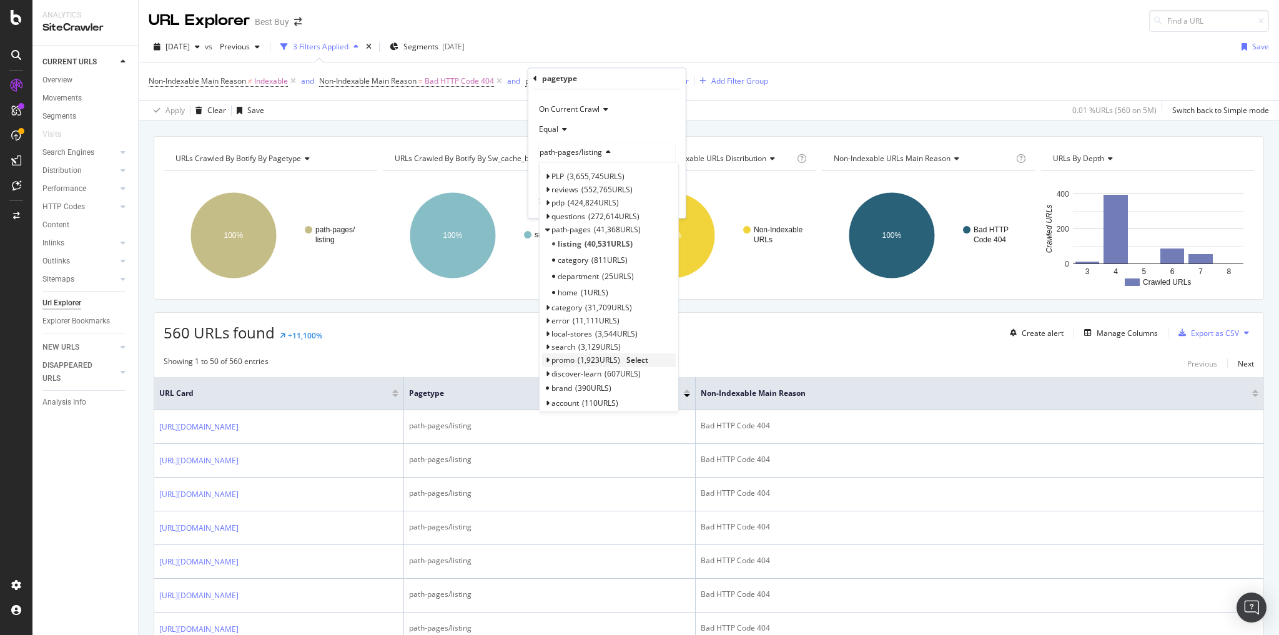
click at [587, 357] on span "1,923 URLS" at bounding box center [599, 360] width 42 height 11
click at [580, 374] on span "1,316 URLS" at bounding box center [599, 375] width 42 height 11
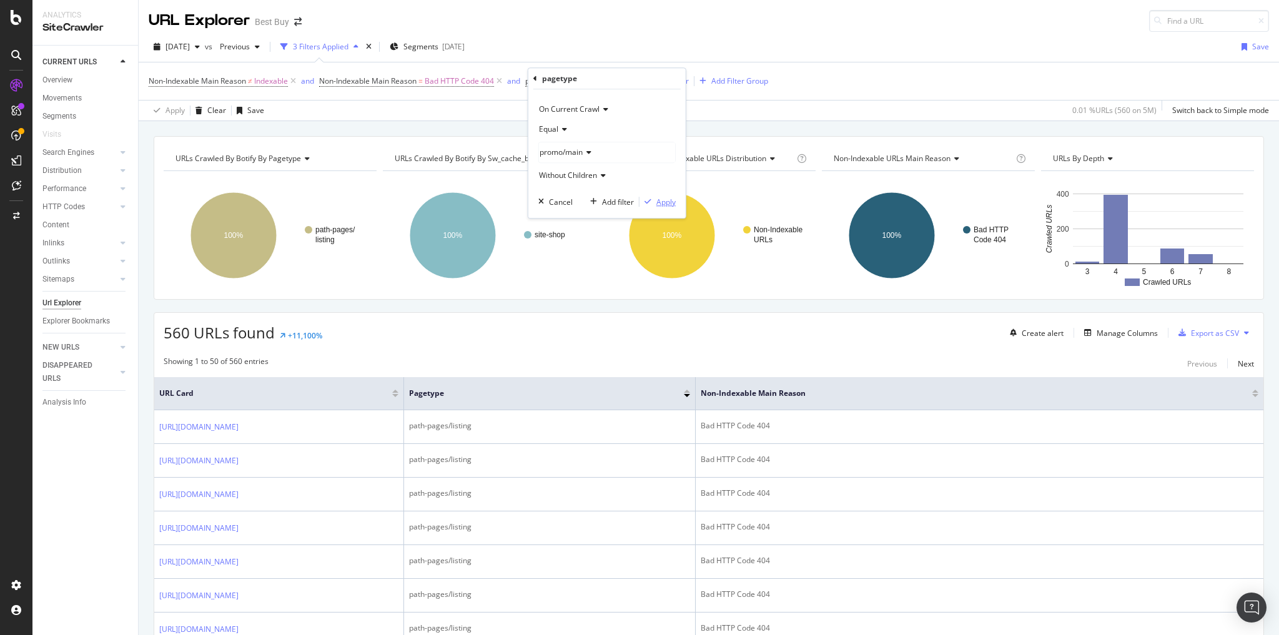
click at [658, 202] on div "Apply" at bounding box center [666, 202] width 19 height 11
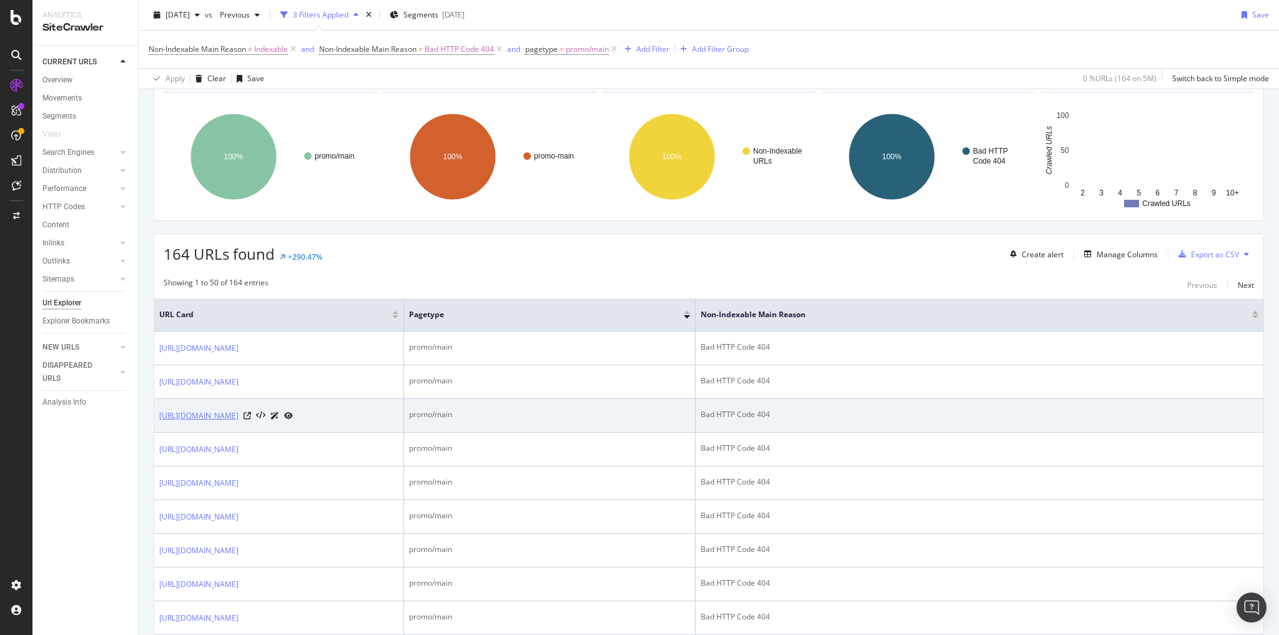
scroll to position [150, 0]
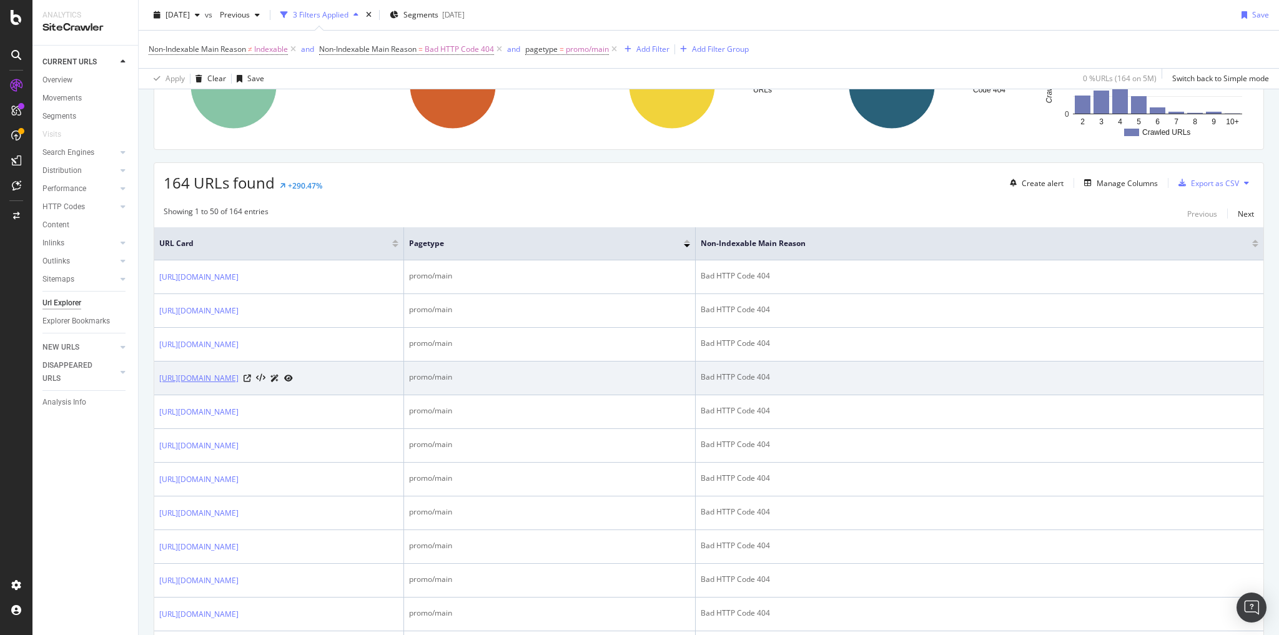
click at [239, 385] on link "https://www.bestbuy.com/site/promo/laptop-xbox-this-is-an-xbox" at bounding box center [198, 378] width 79 height 12
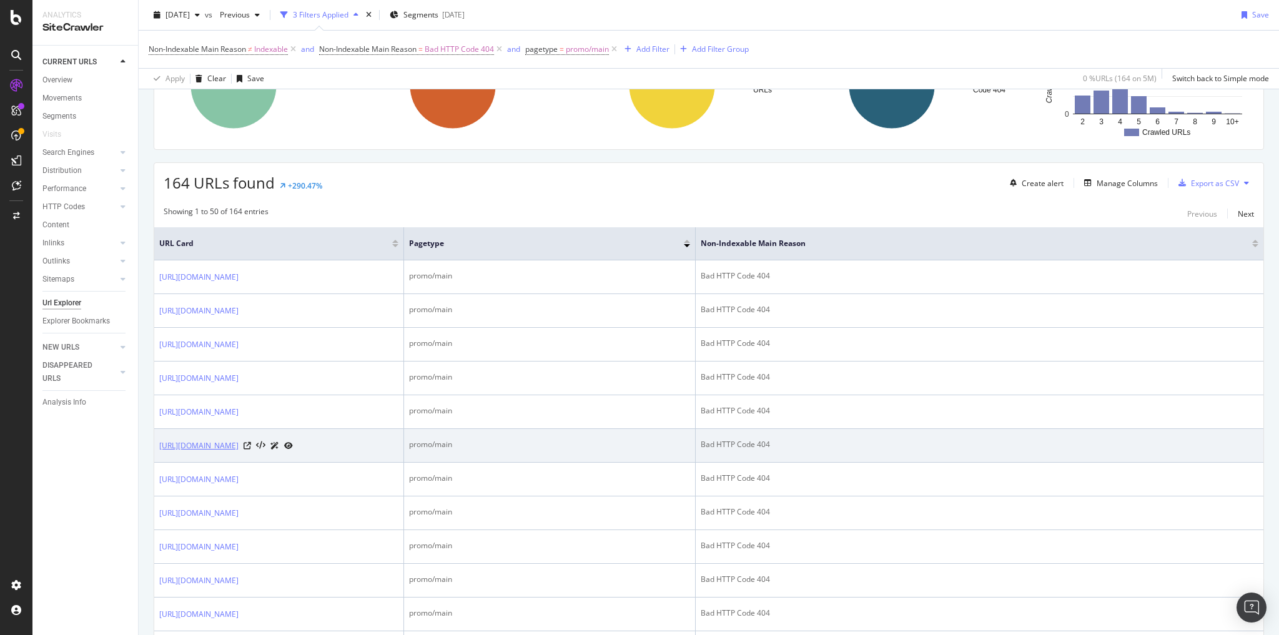
click at [239, 452] on link "https://www.bestbuy.com/site/promo/macbook-pro-16-m2" at bounding box center [198, 446] width 79 height 12
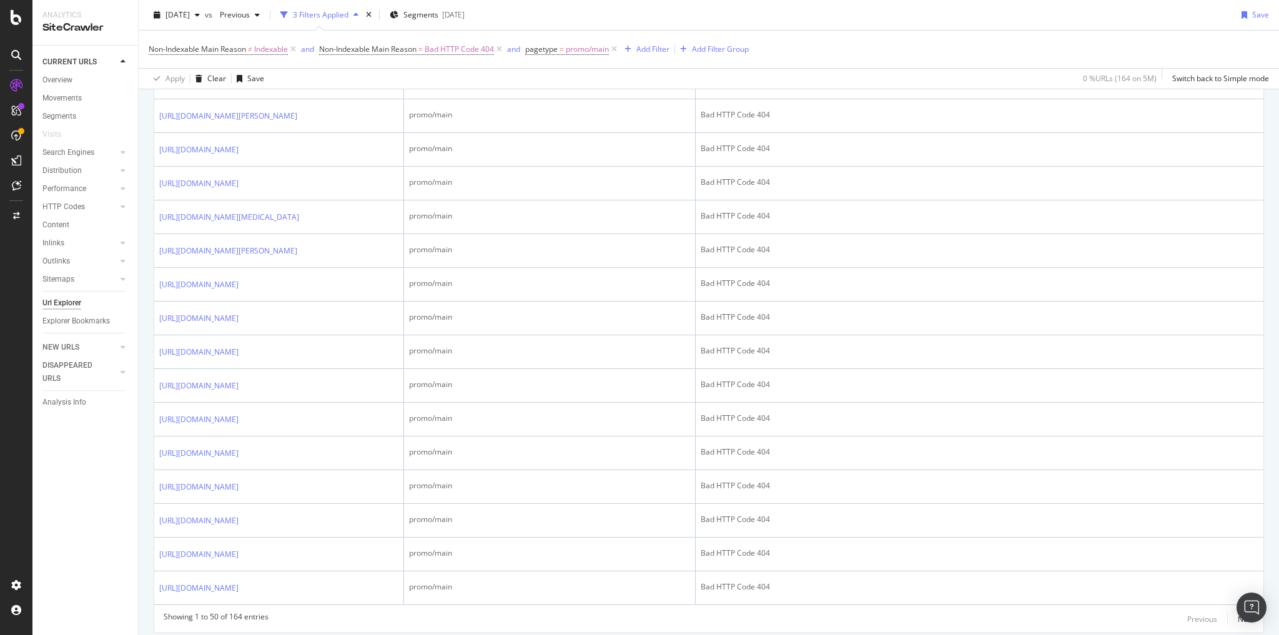
scroll to position [1499, 0]
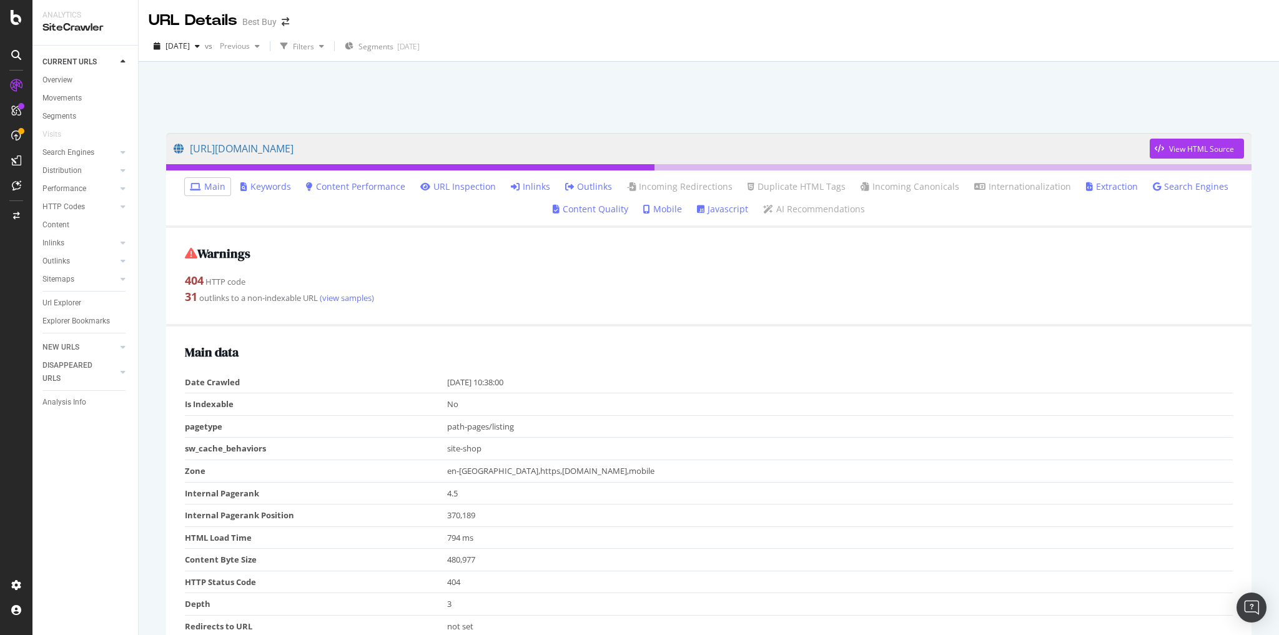
click at [542, 187] on link "Inlinks" at bounding box center [530, 187] width 39 height 12
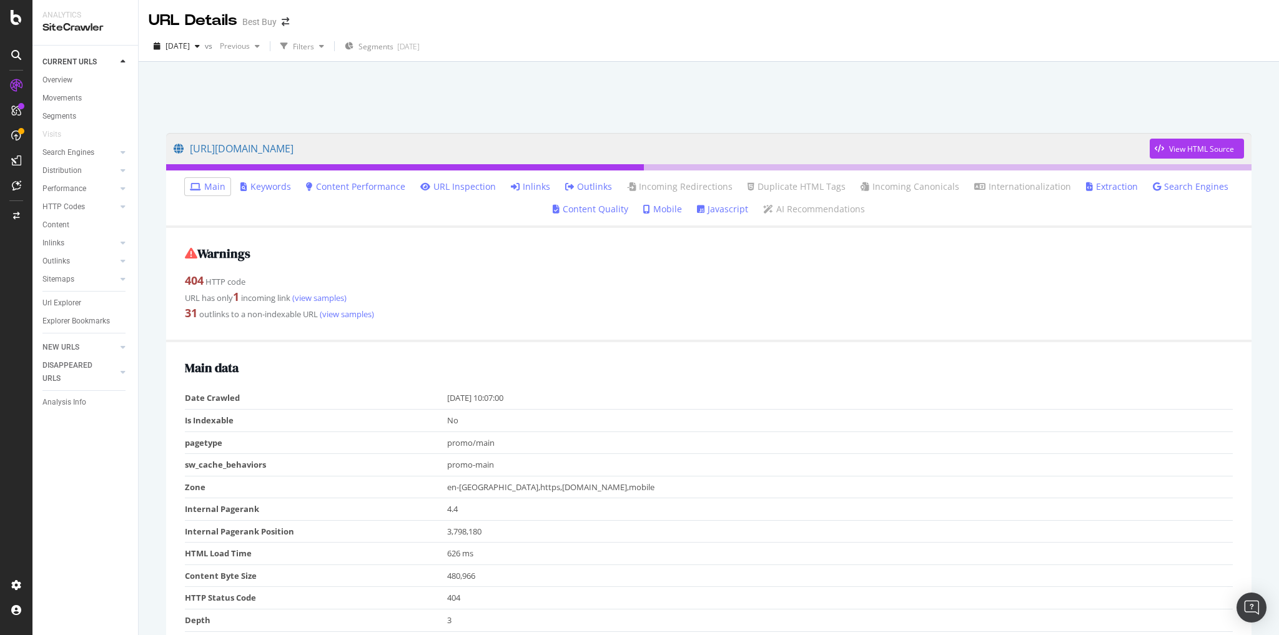
click at [543, 187] on link "Inlinks" at bounding box center [530, 187] width 39 height 12
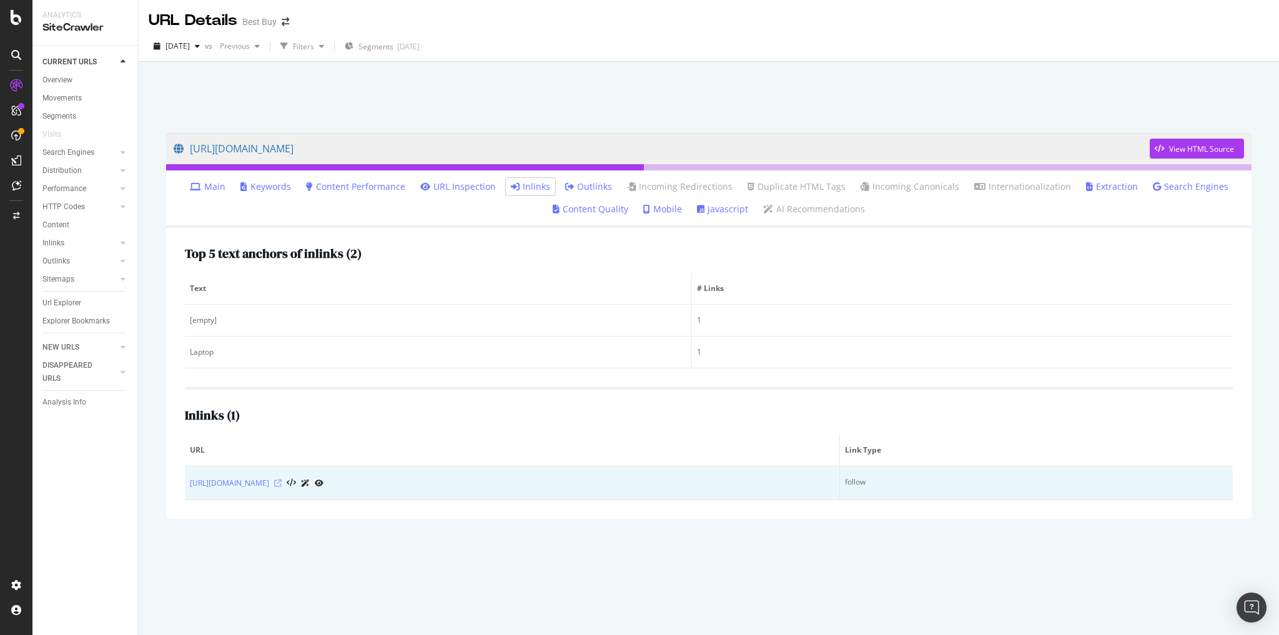
click at [282, 480] on icon at bounding box center [277, 483] width 7 height 7
click at [269, 480] on link "https://www.bestbuy.com/site/xbox/this-is-an-xbox/pcmcat1744142277117.c?id=pcmc…" at bounding box center [229, 483] width 79 height 12
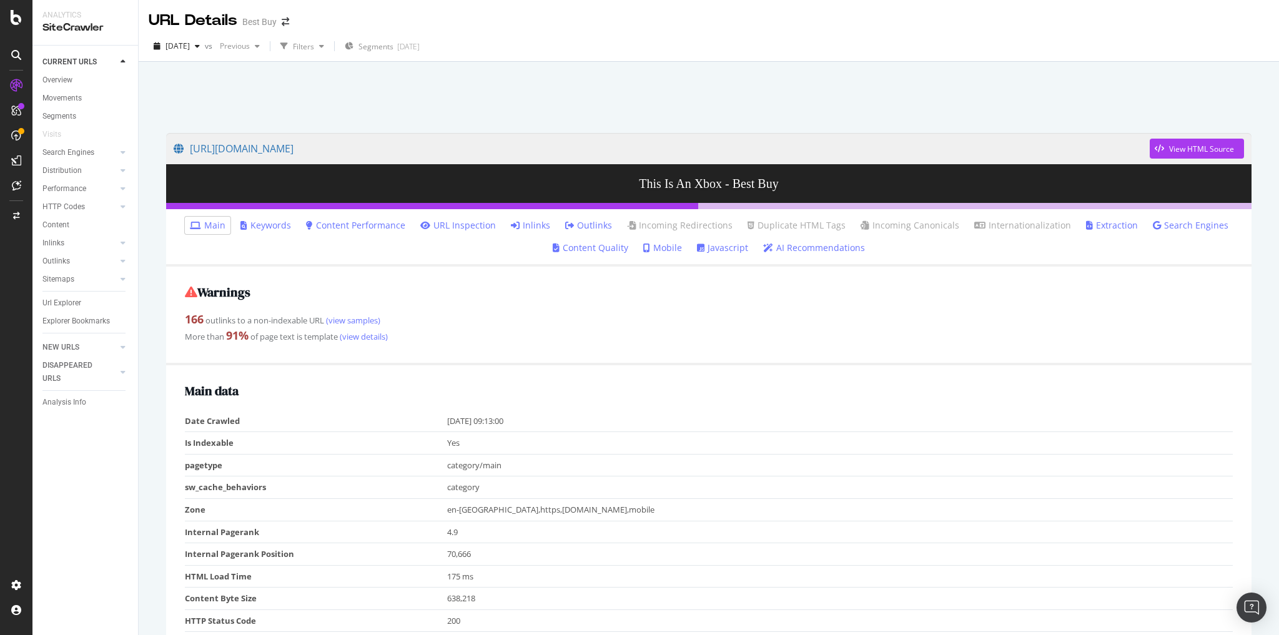
click at [532, 227] on link "Inlinks" at bounding box center [530, 225] width 39 height 12
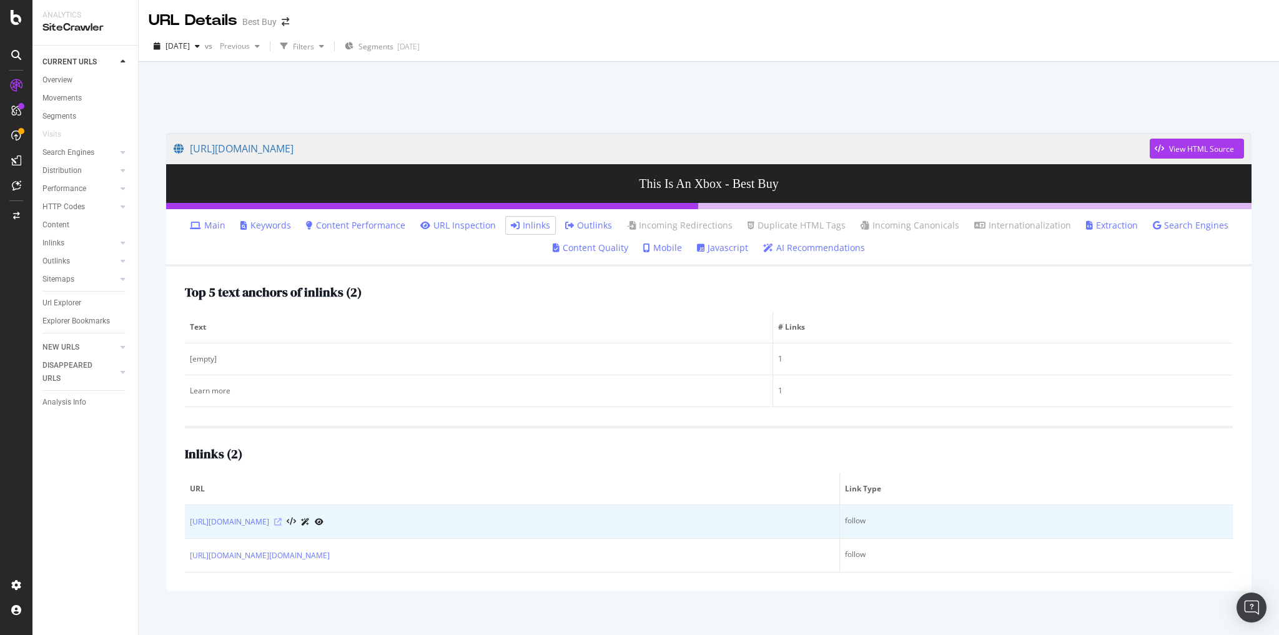
click at [282, 520] on icon at bounding box center [277, 521] width 7 height 7
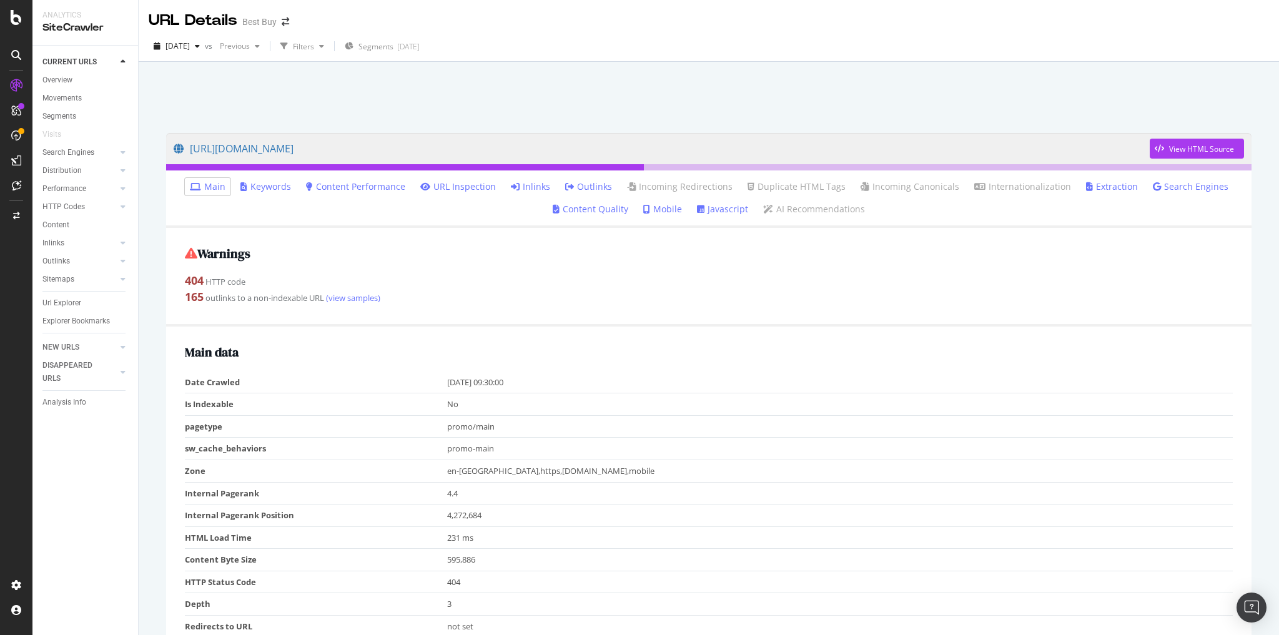
click at [535, 189] on link "Inlinks" at bounding box center [530, 187] width 39 height 12
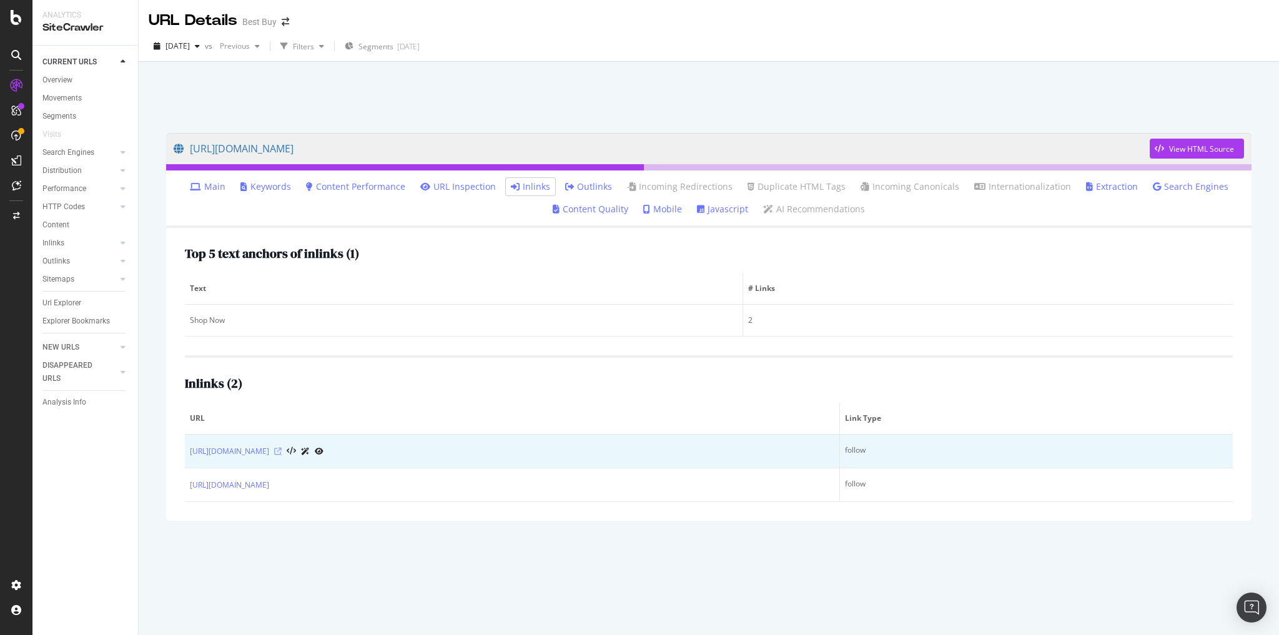
click at [282, 450] on icon at bounding box center [277, 451] width 7 height 7
click at [282, 449] on icon at bounding box center [277, 451] width 7 height 7
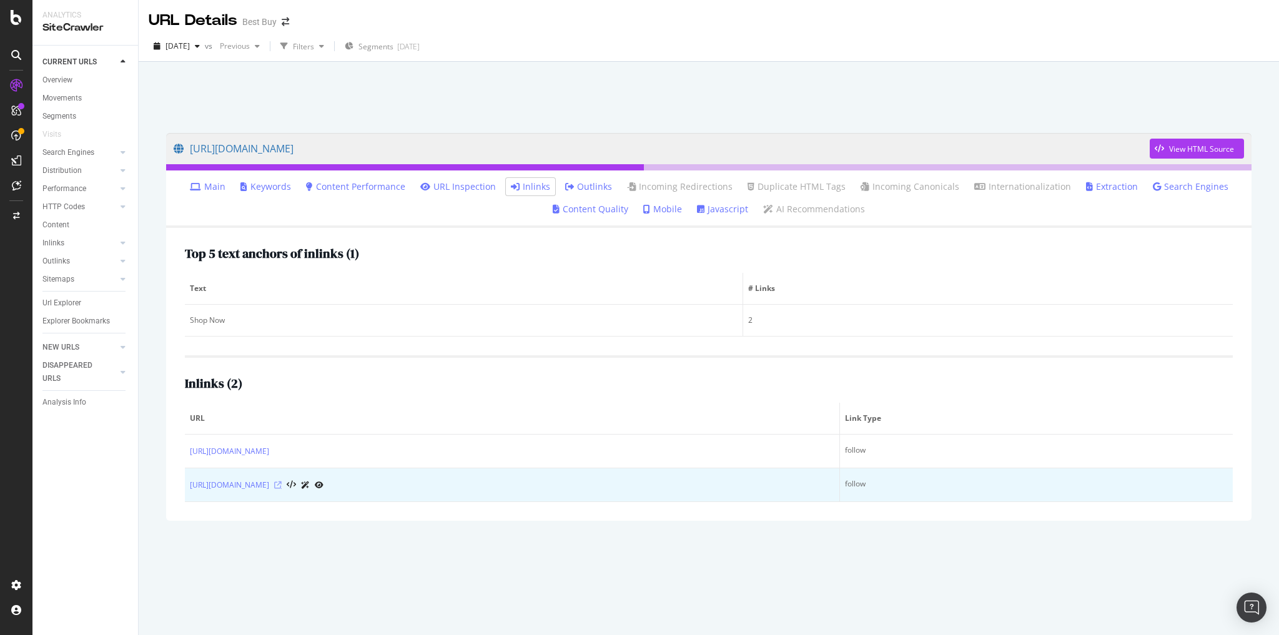
click at [282, 482] on icon at bounding box center [277, 485] width 7 height 7
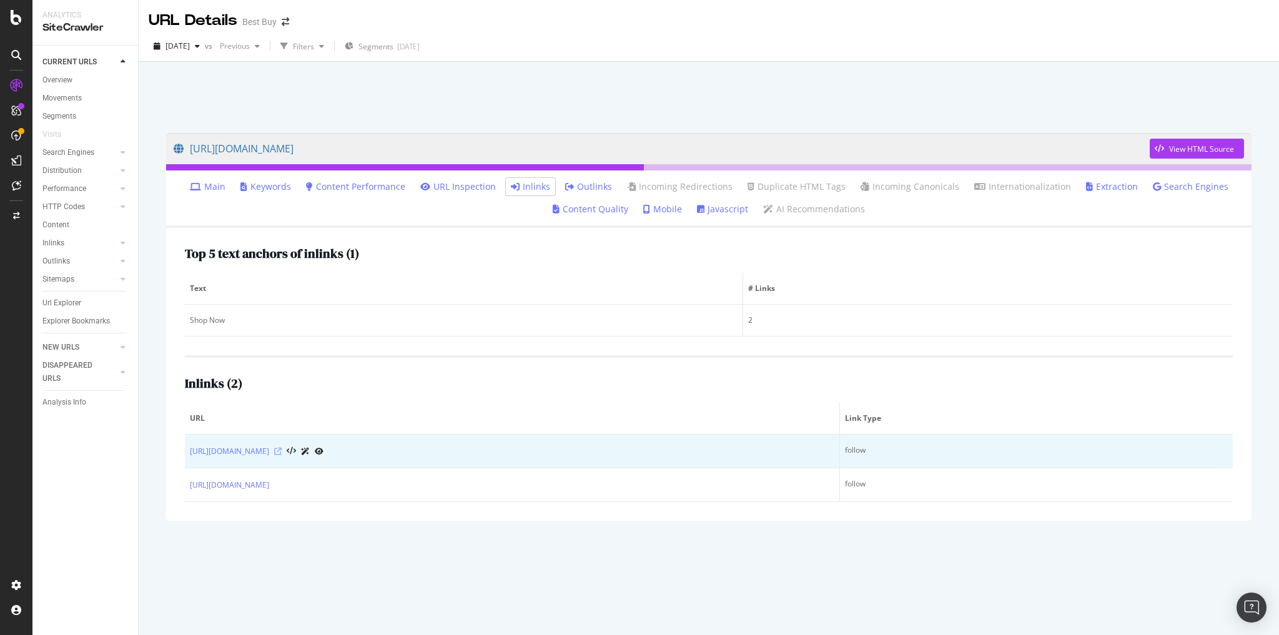
click at [282, 450] on icon at bounding box center [277, 451] width 7 height 7
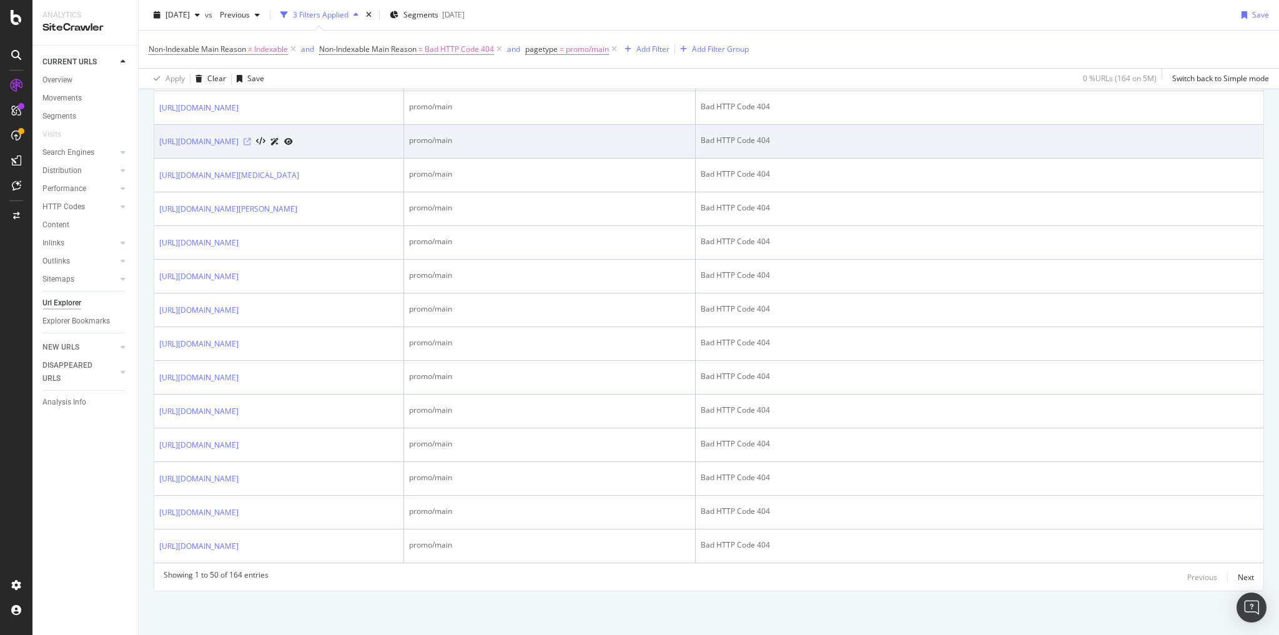
scroll to position [1549, 0]
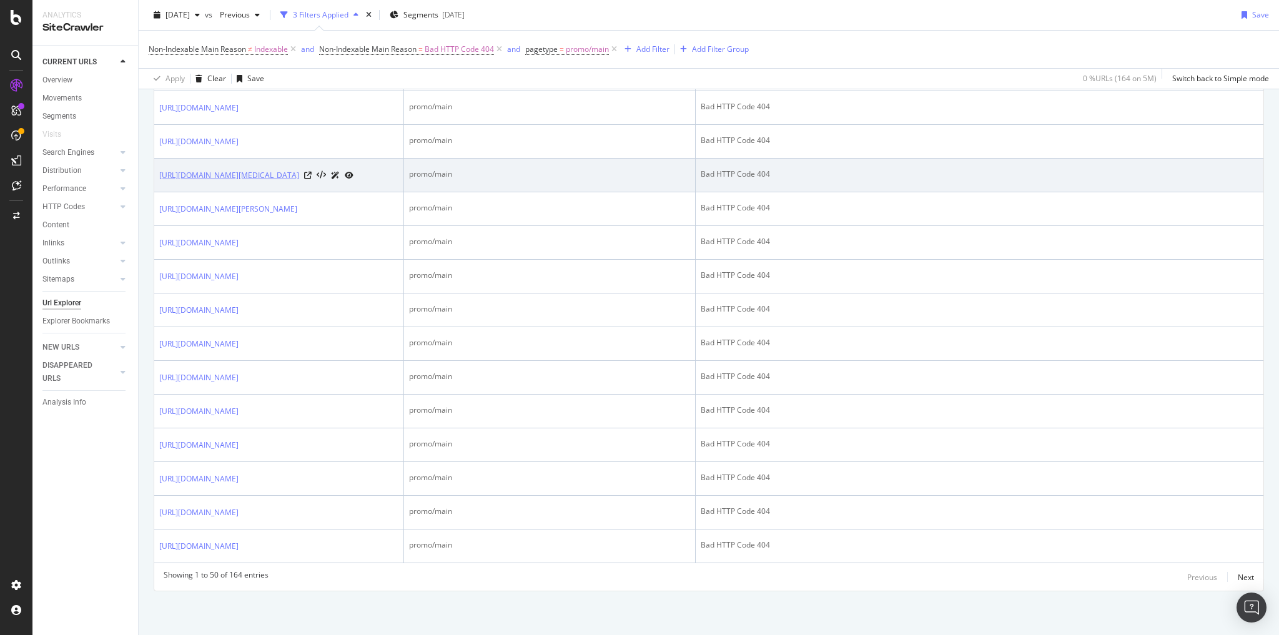
click at [299, 182] on link "[URL][DOMAIN_NAME][MEDICAL_DATA]" at bounding box center [229, 175] width 140 height 12
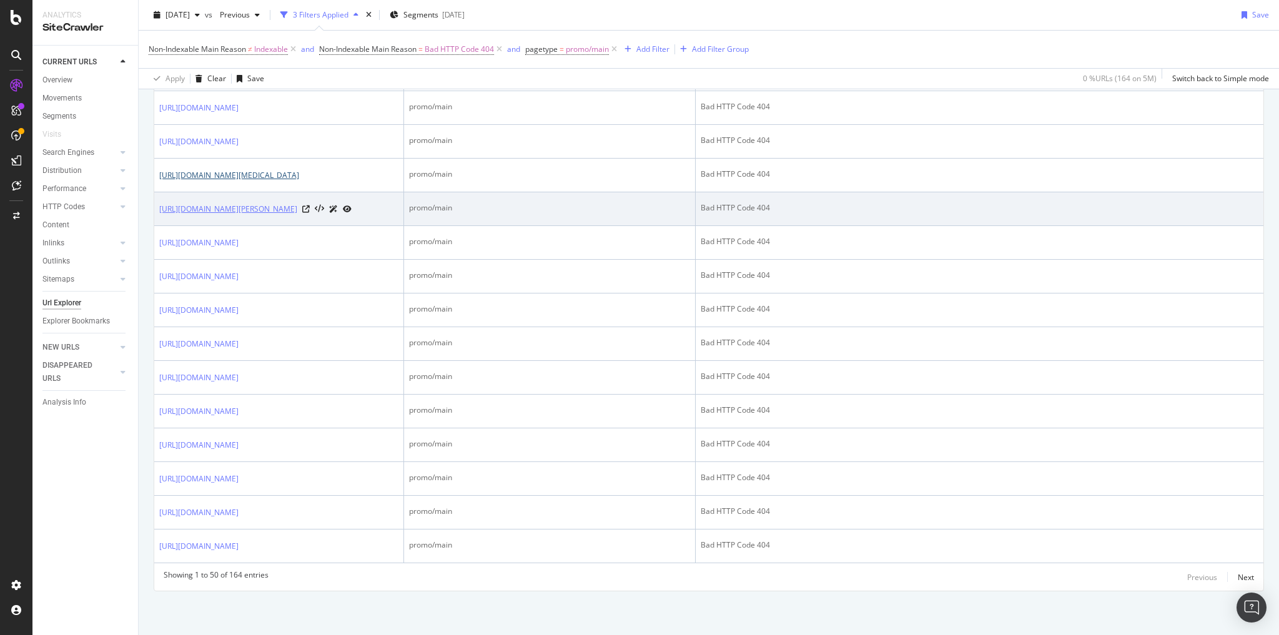
scroll to position [1749, 0]
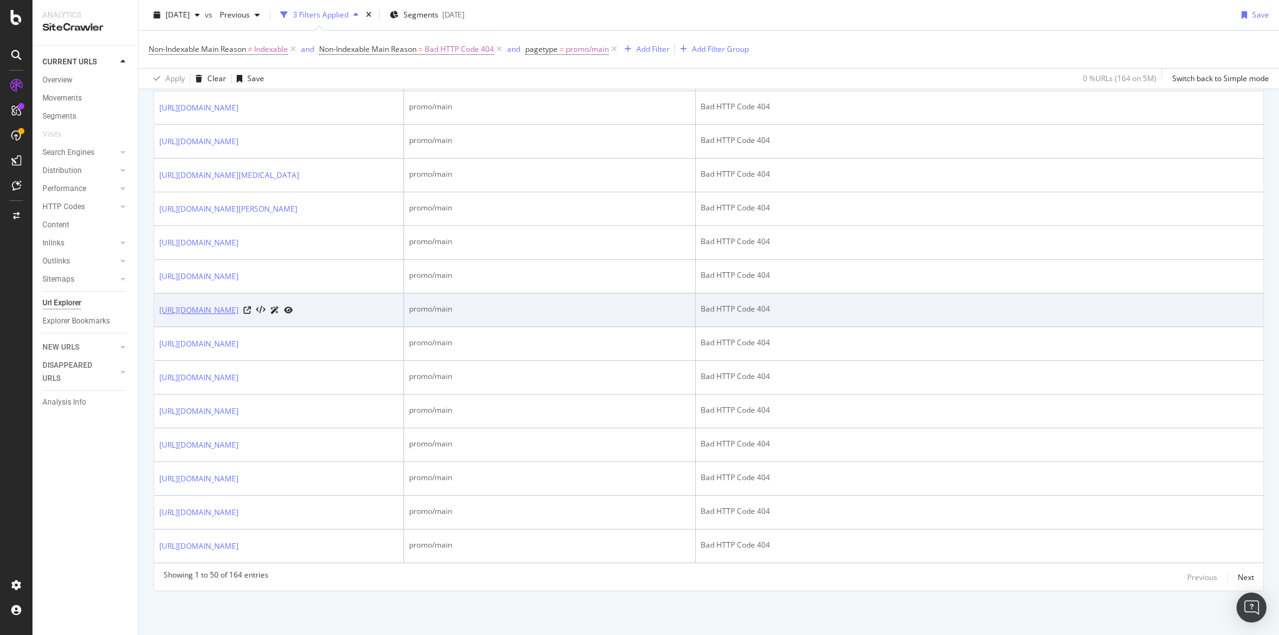
click at [239, 317] on link "[URL][DOMAIN_NAME]" at bounding box center [198, 310] width 79 height 12
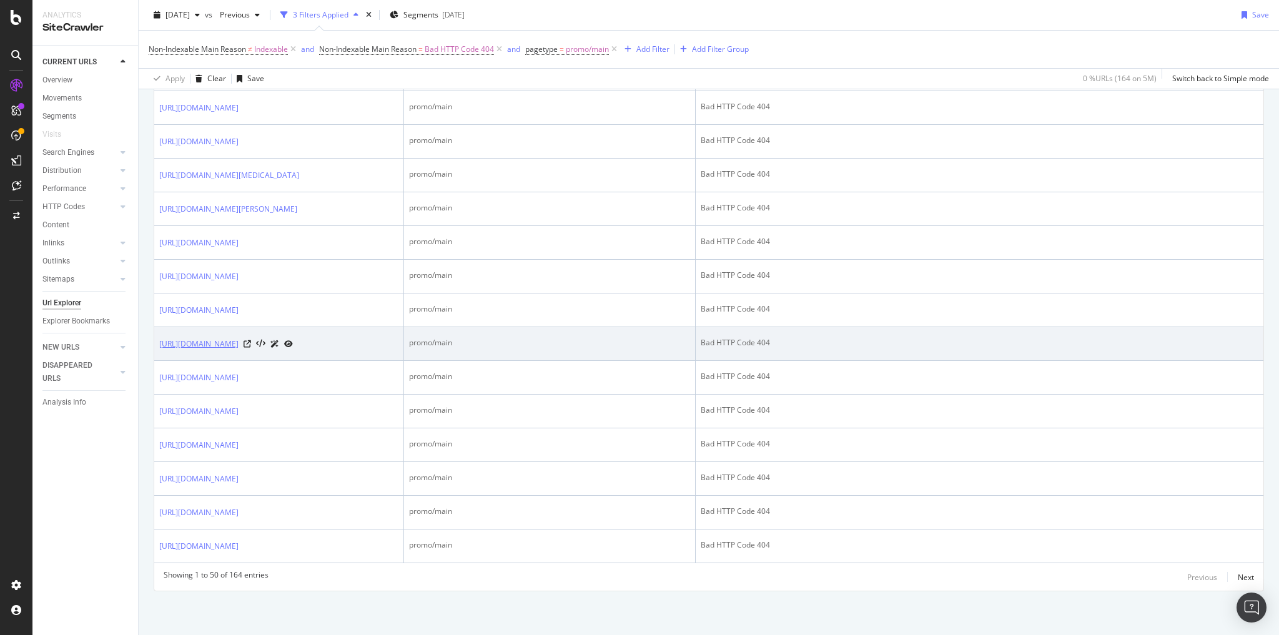
click at [239, 350] on link "[URL][DOMAIN_NAME]" at bounding box center [198, 344] width 79 height 12
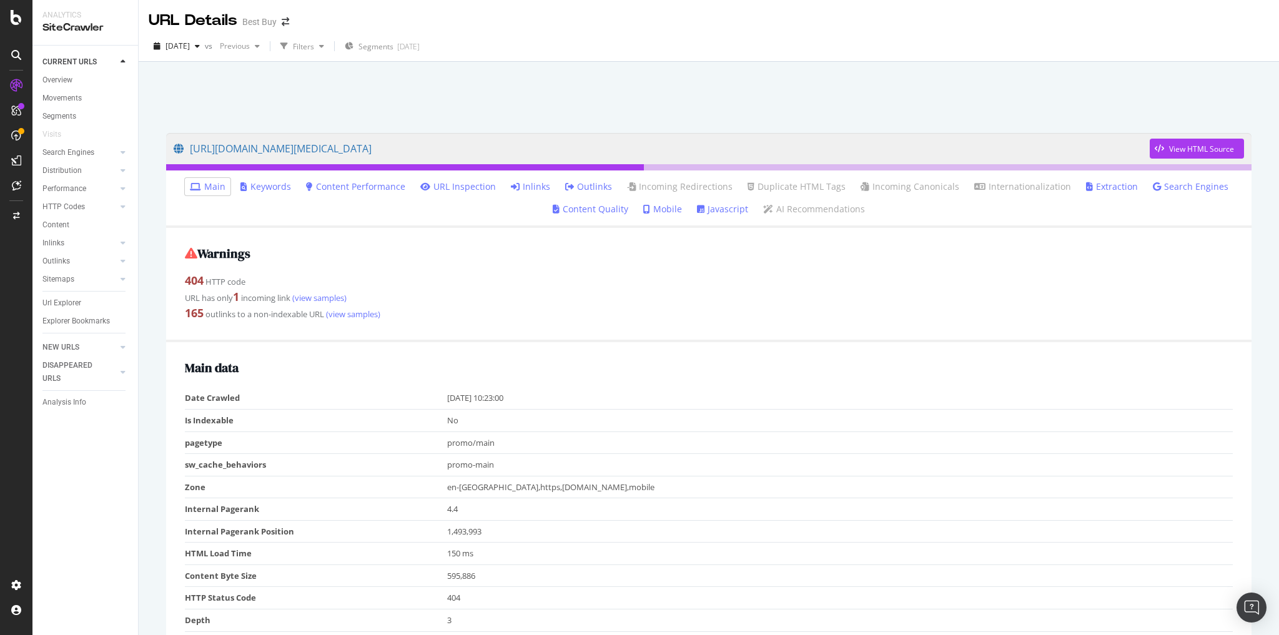
click at [535, 185] on link "Inlinks" at bounding box center [530, 187] width 39 height 12
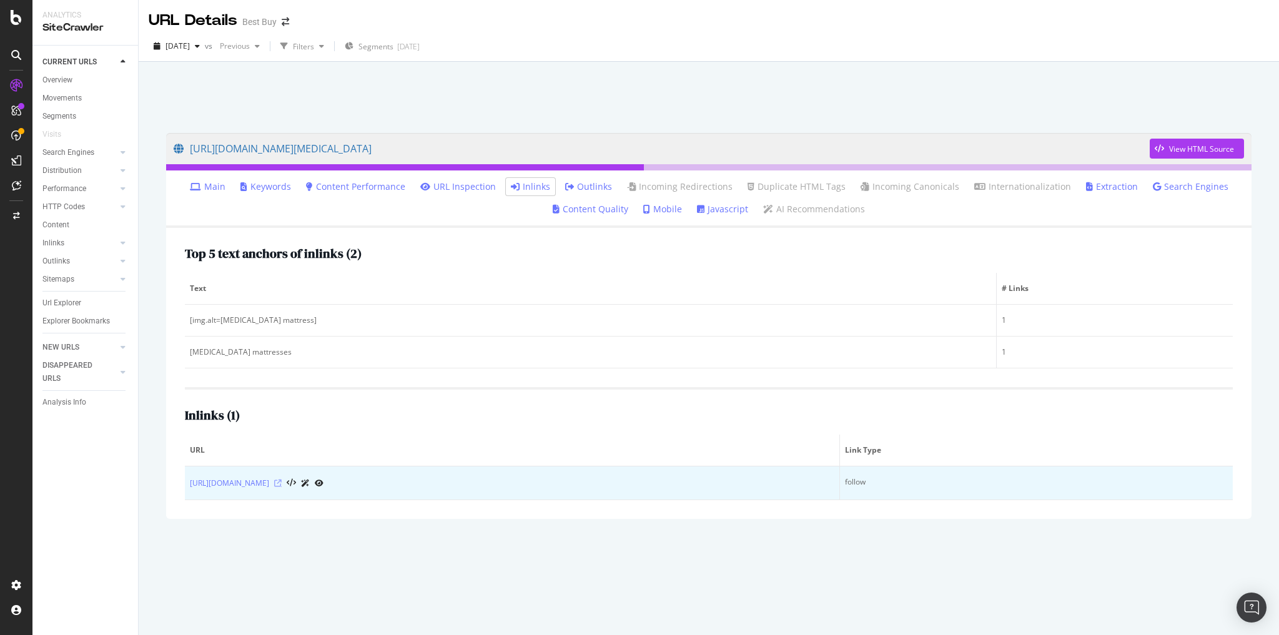
click at [282, 480] on icon at bounding box center [277, 483] width 7 height 7
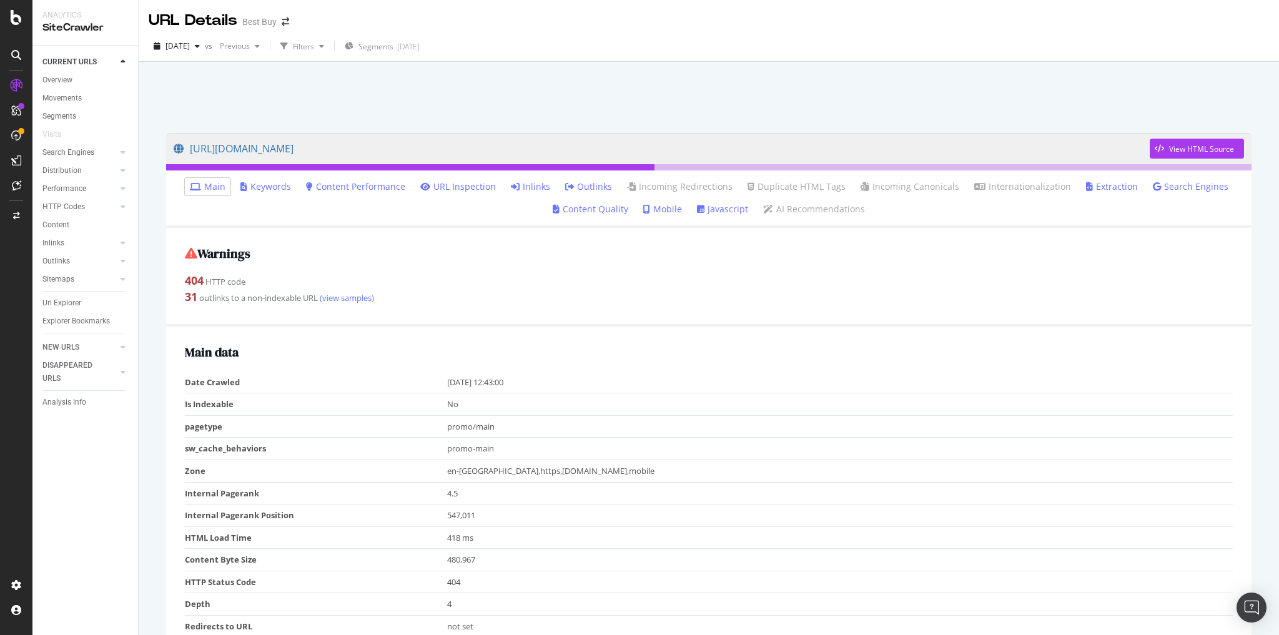
click at [532, 188] on link "Inlinks" at bounding box center [530, 187] width 39 height 12
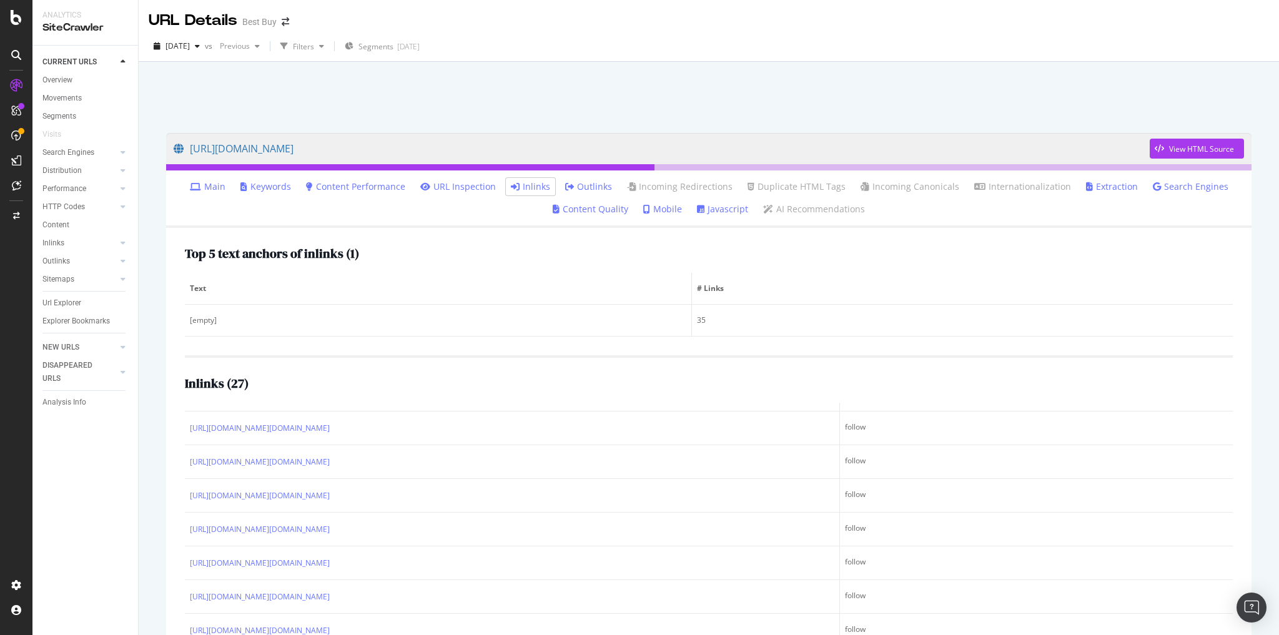
scroll to position [111, 0]
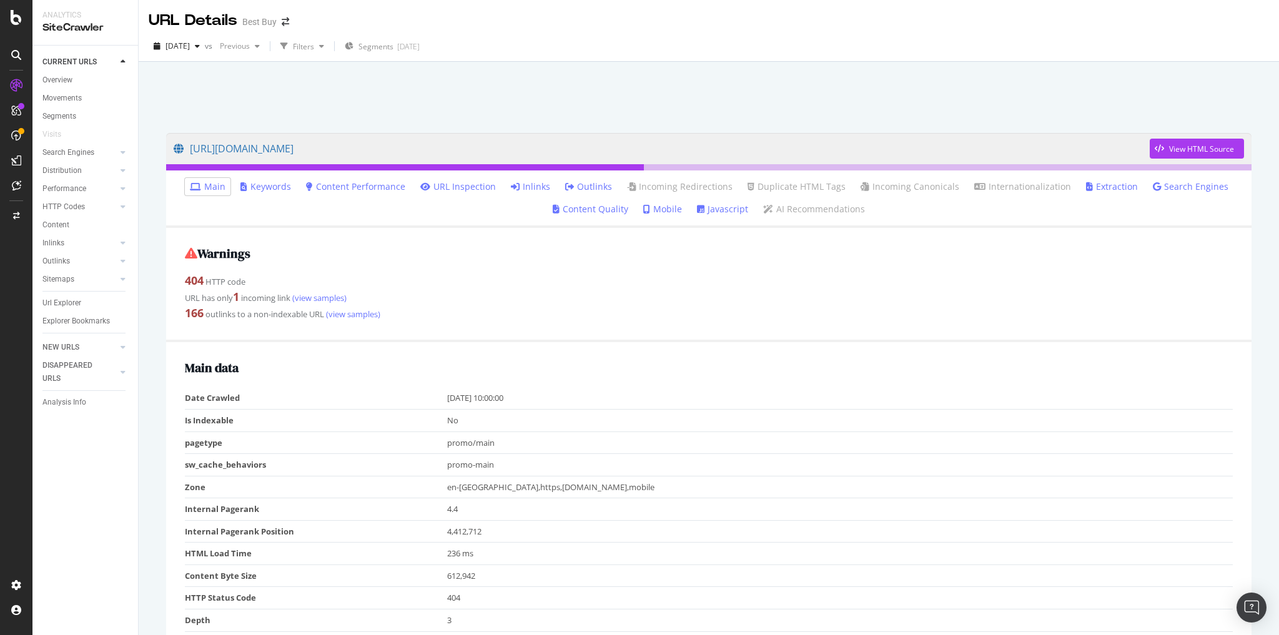
click at [527, 189] on link "Inlinks" at bounding box center [530, 187] width 39 height 12
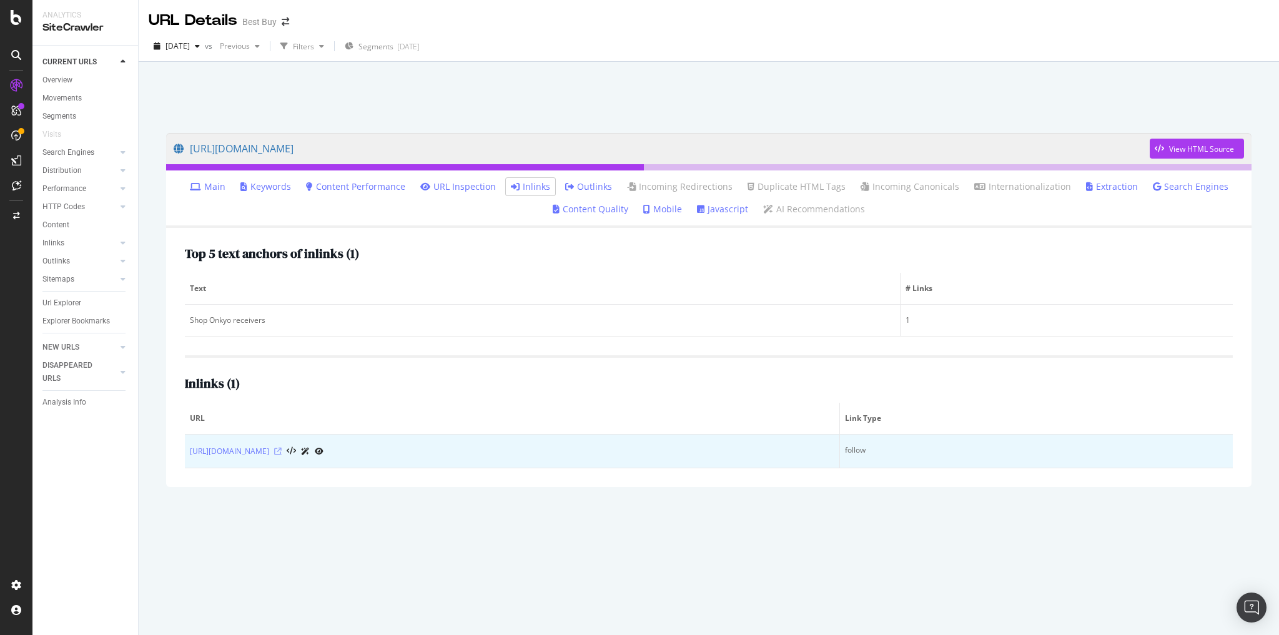
click at [282, 451] on icon at bounding box center [277, 451] width 7 height 7
